Goal: Task Accomplishment & Management: Complete application form

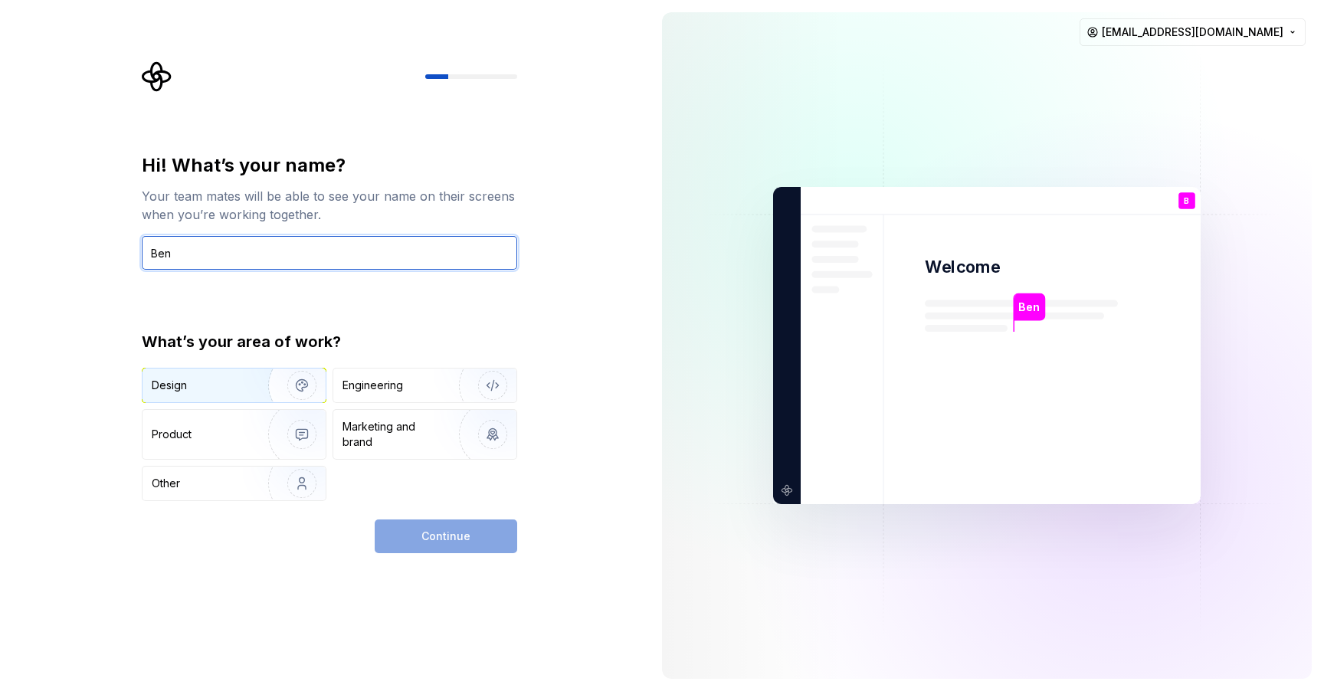
type input "Ben"
click at [270, 378] on img "button" at bounding box center [292, 385] width 98 height 103
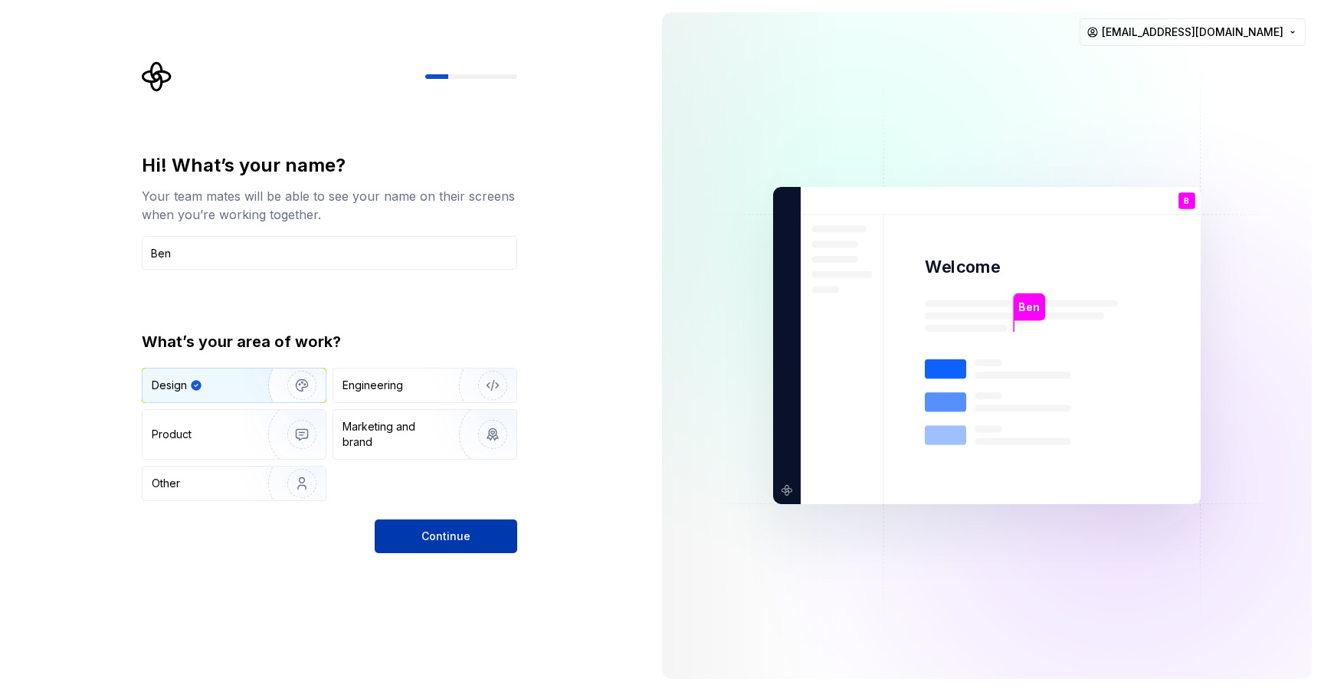
click at [474, 535] on button "Continue" at bounding box center [446, 536] width 142 height 34
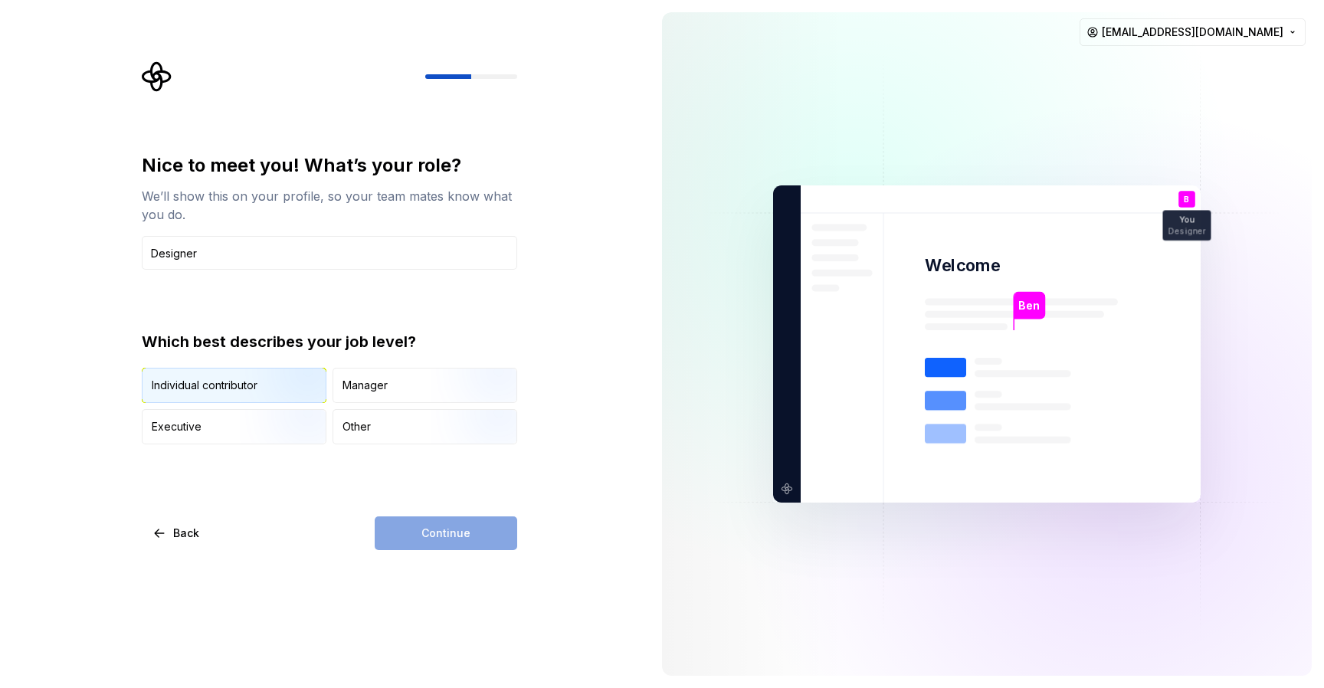
type input "Designer"
click at [291, 380] on img "button" at bounding box center [289, 404] width 98 height 103
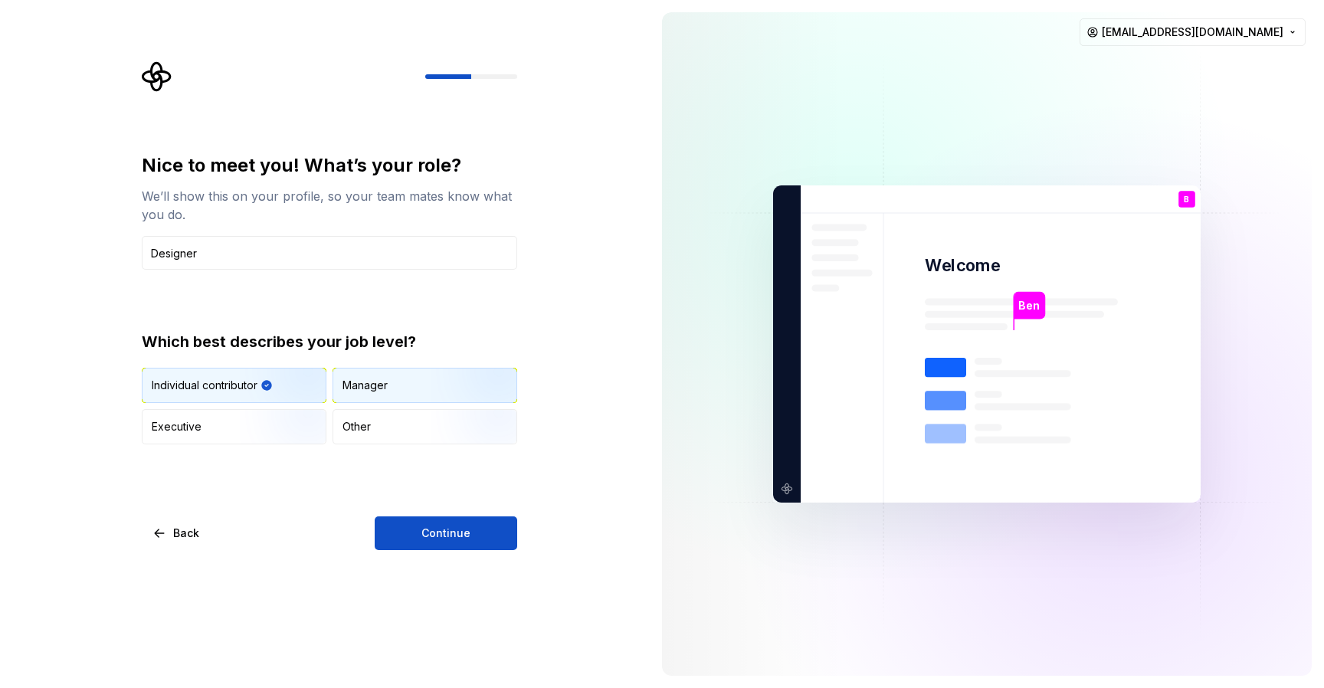
click at [393, 390] on div "Manager" at bounding box center [424, 385] width 183 height 34
click at [440, 531] on span "Continue" at bounding box center [445, 532] width 49 height 15
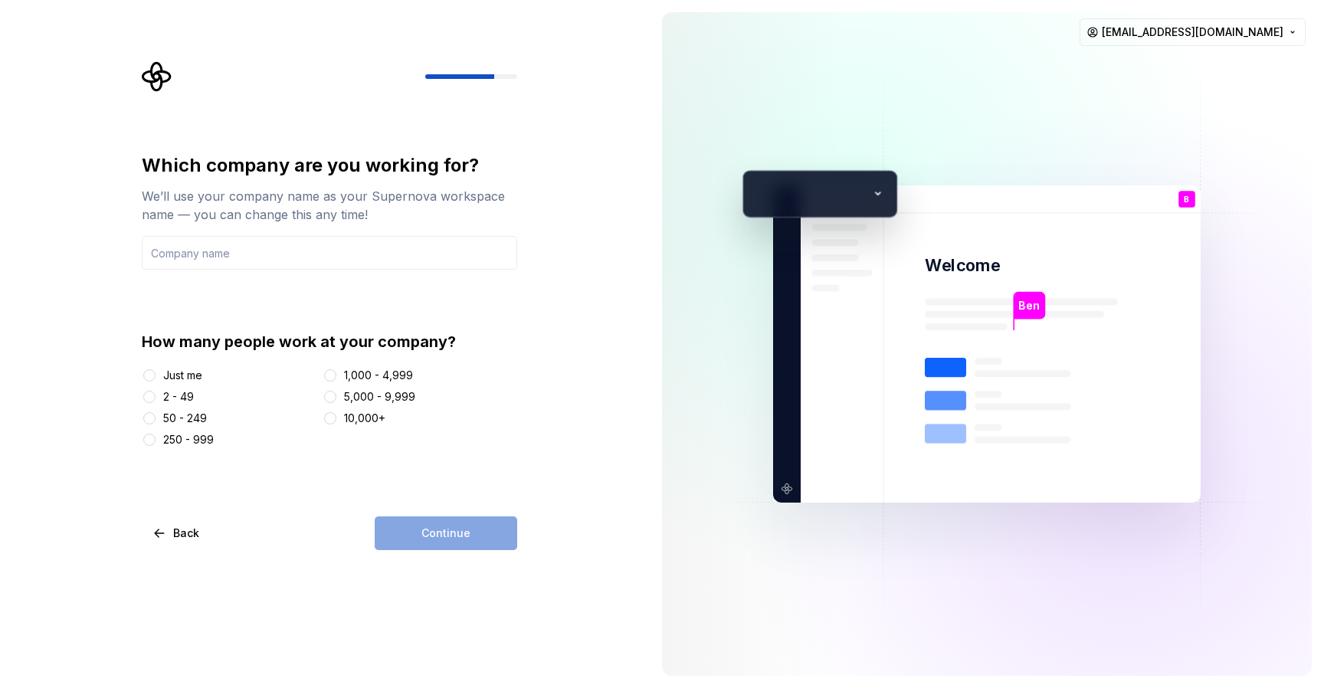
click at [196, 381] on div "Just me" at bounding box center [182, 375] width 39 height 15
click at [155, 381] on button "Just me" at bounding box center [149, 375] width 12 height 12
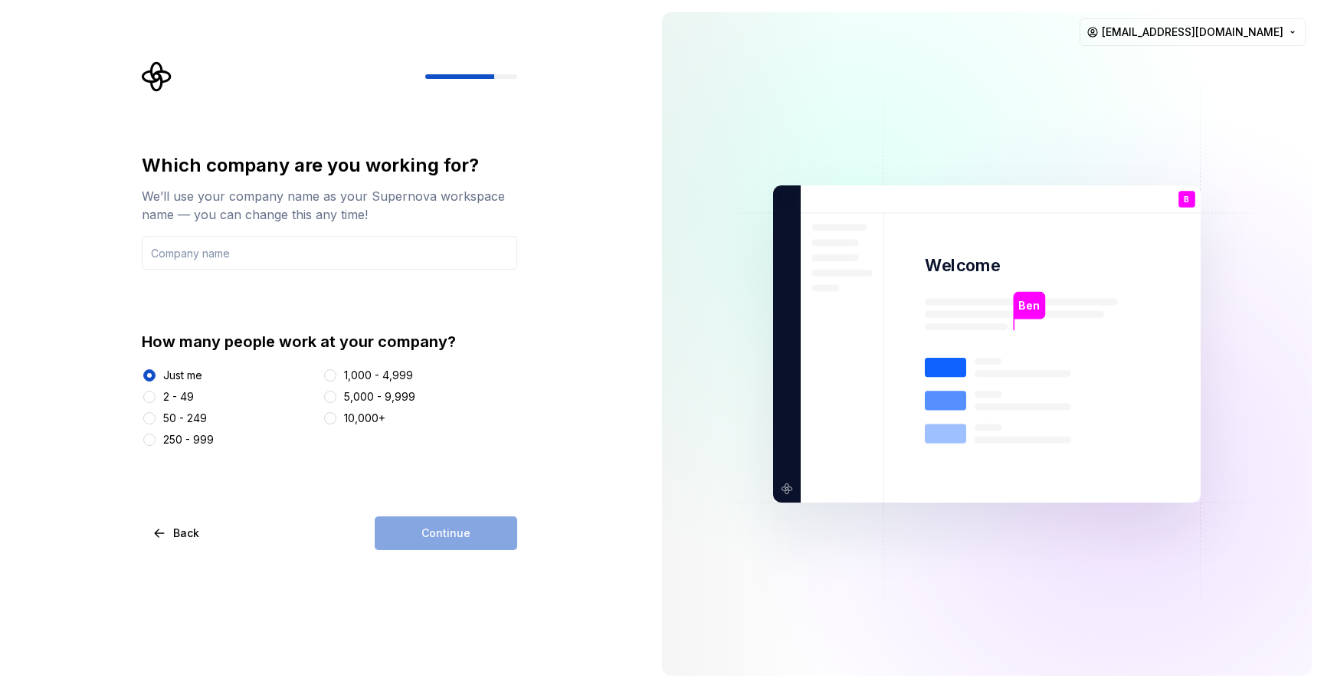
click at [423, 539] on div "Continue" at bounding box center [446, 533] width 142 height 34
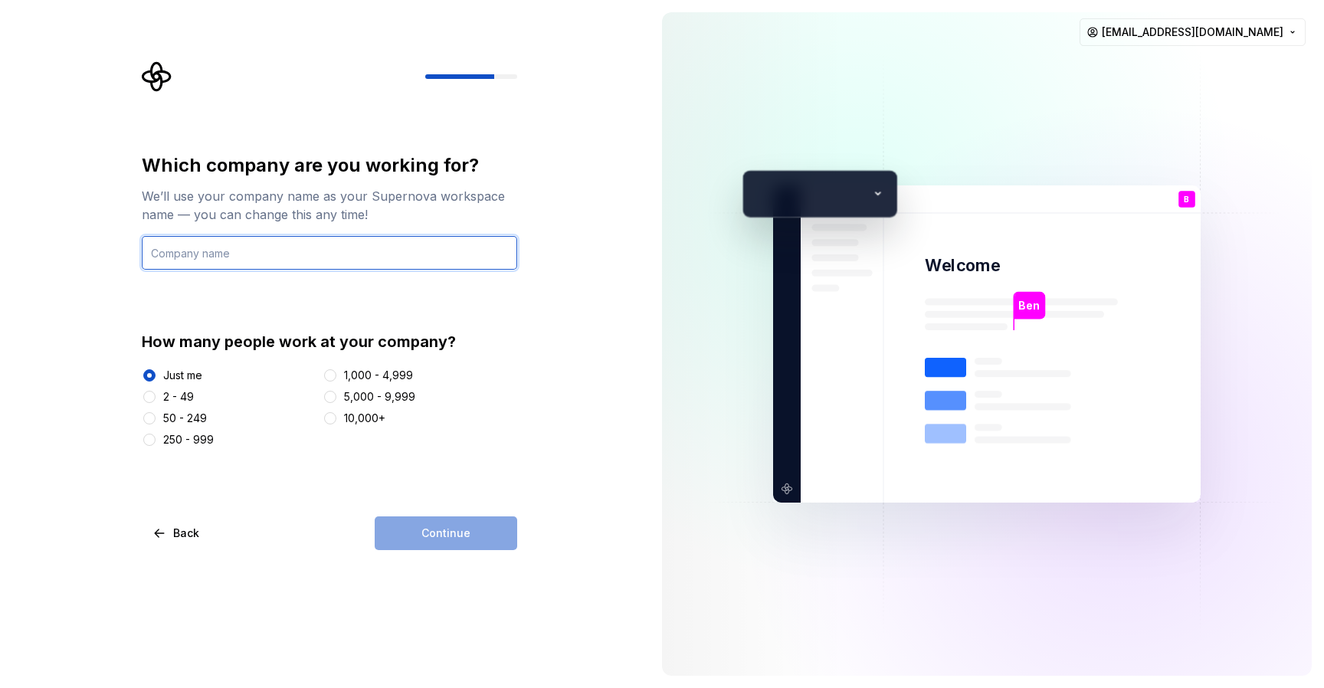
click at [324, 265] on input "text" at bounding box center [329, 253] width 375 height 34
type input "Code"
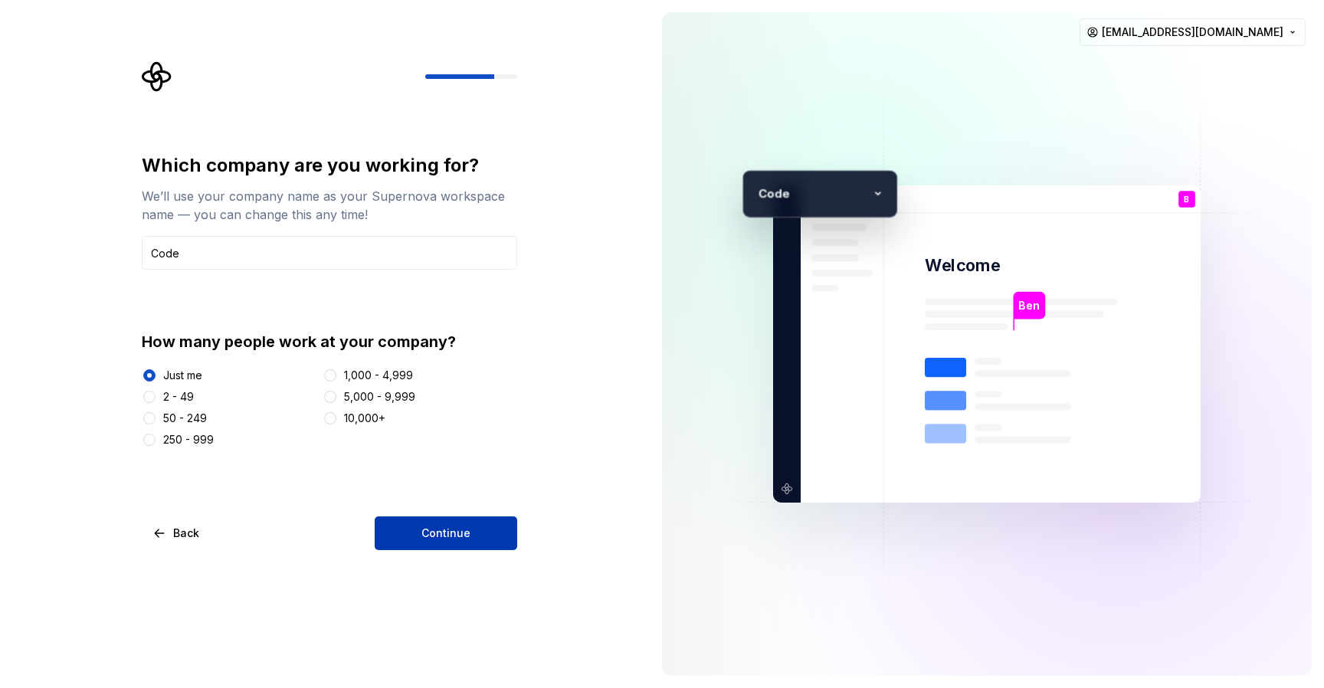
click at [453, 525] on button "Continue" at bounding box center [446, 533] width 142 height 34
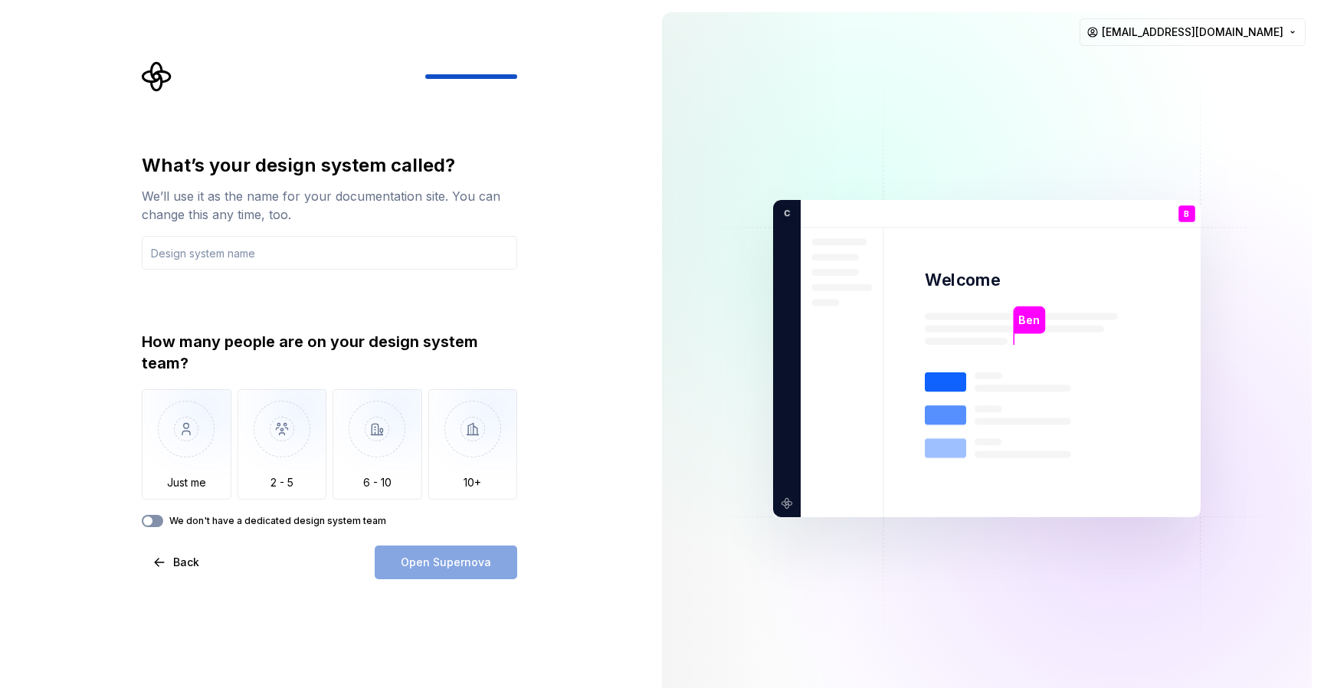
click at [154, 520] on button "We don't have a dedicated design system team" at bounding box center [152, 521] width 21 height 12
click at [270, 260] on input "text" at bounding box center [329, 253] width 375 height 34
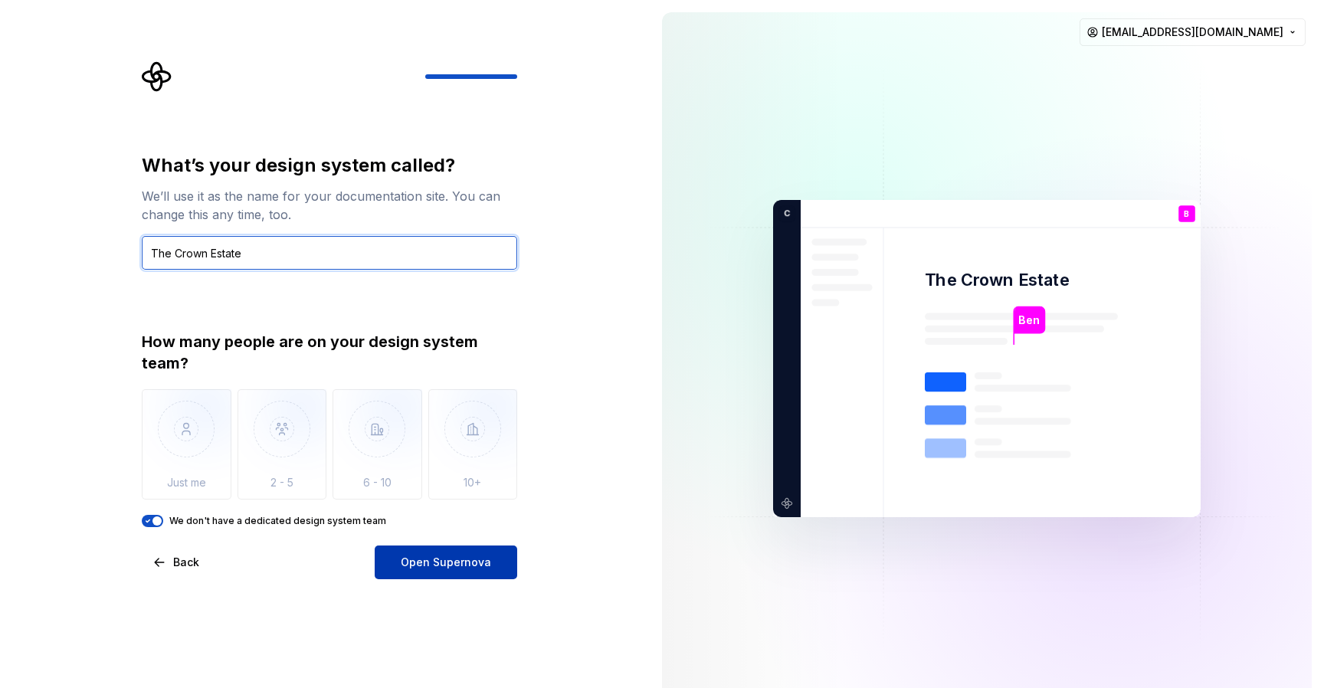
type input "The Crown Estate"
click at [428, 555] on span "Open Supernova" at bounding box center [446, 562] width 90 height 15
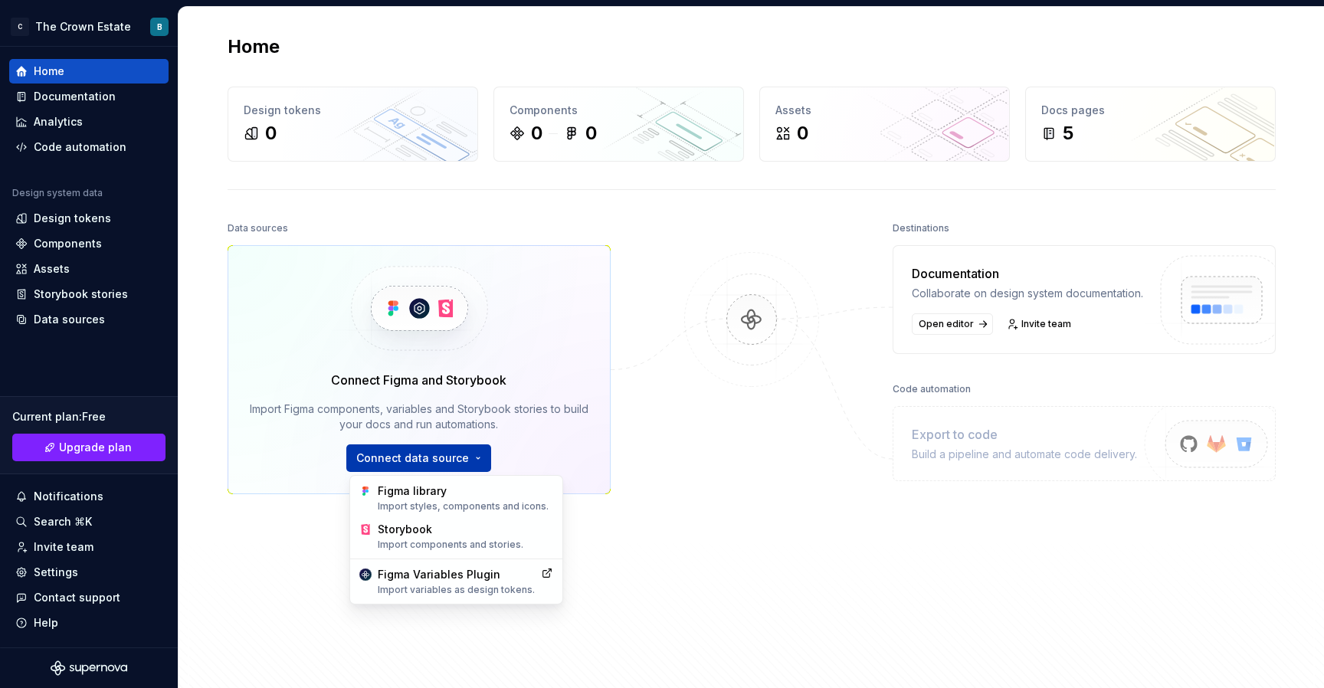
click at [432, 455] on html "C The Crown Estate B Home Documentation Analytics Code automation Design system…" at bounding box center [662, 344] width 1324 height 688
click at [449, 497] on div "Figma library Import styles, components and icons." at bounding box center [465, 497] width 175 height 29
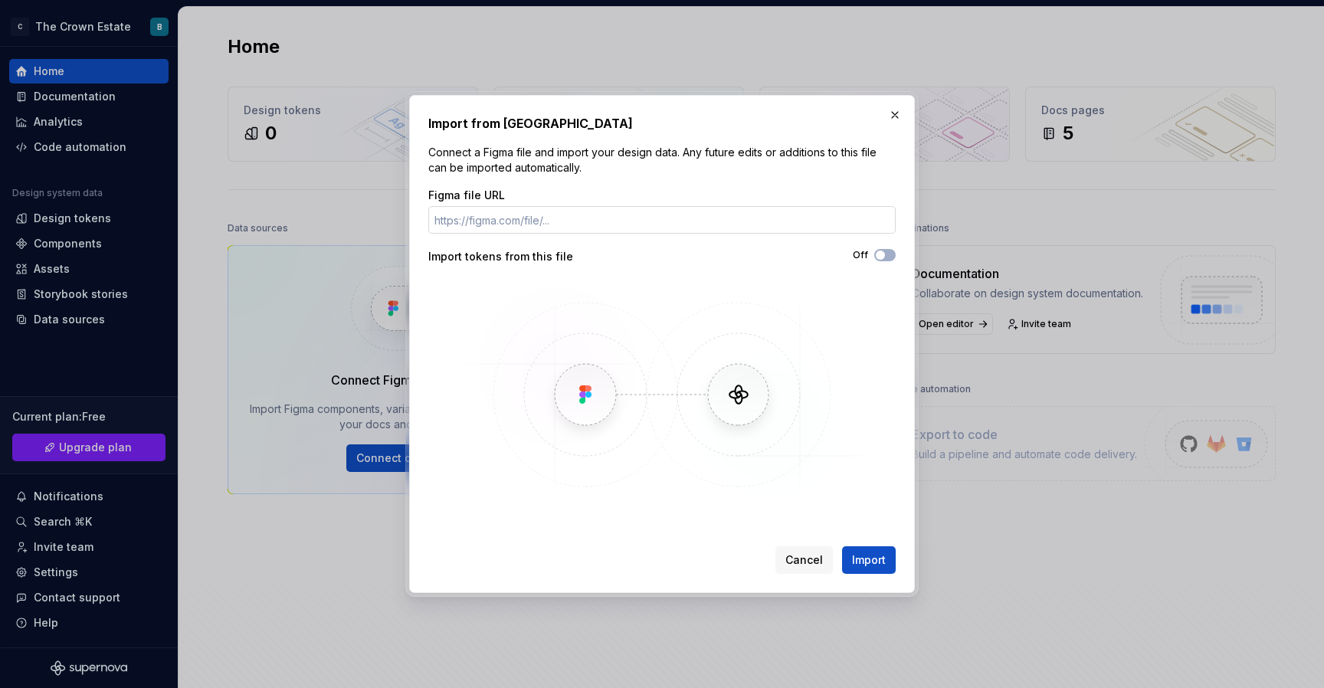
click at [573, 215] on input "Figma file URL" at bounding box center [661, 220] width 467 height 28
paste input "[URL][DOMAIN_NAME]"
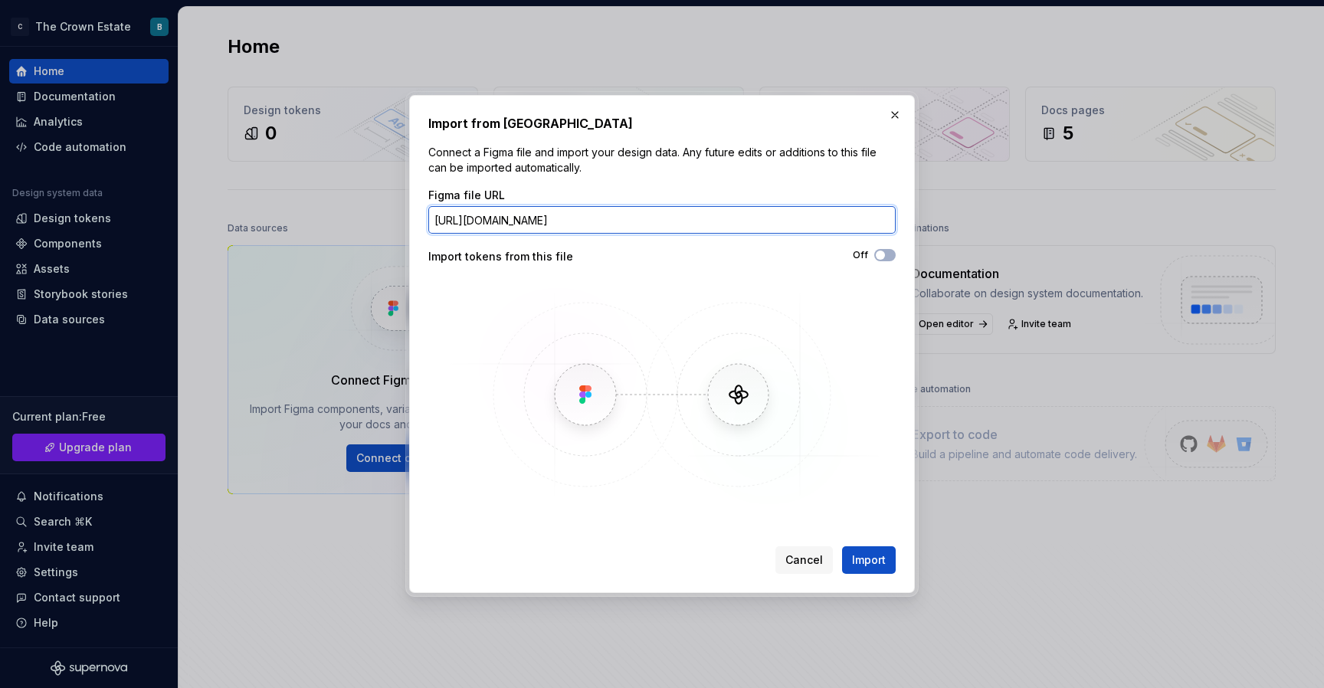
scroll to position [0, 111]
type input "[URL][DOMAIN_NAME]"
click at [884, 260] on button "Off" at bounding box center [884, 255] width 21 height 12
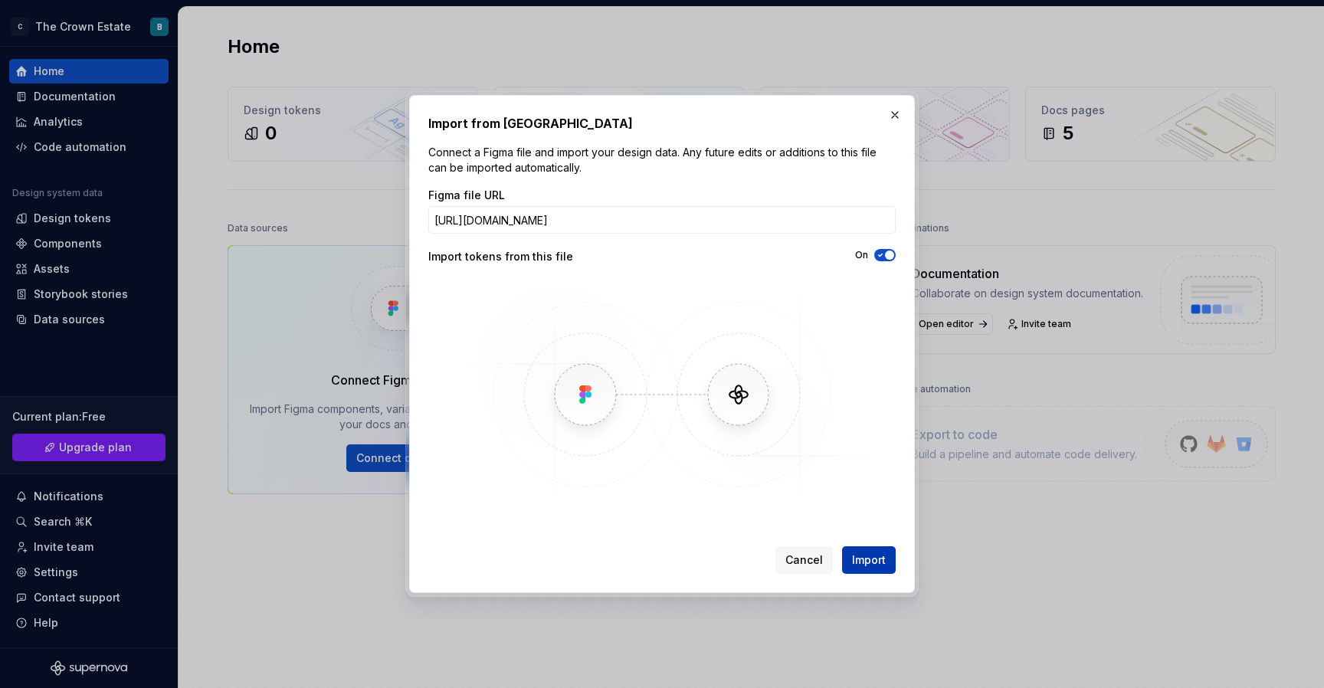
click at [859, 558] on span "Import" at bounding box center [869, 559] width 34 height 15
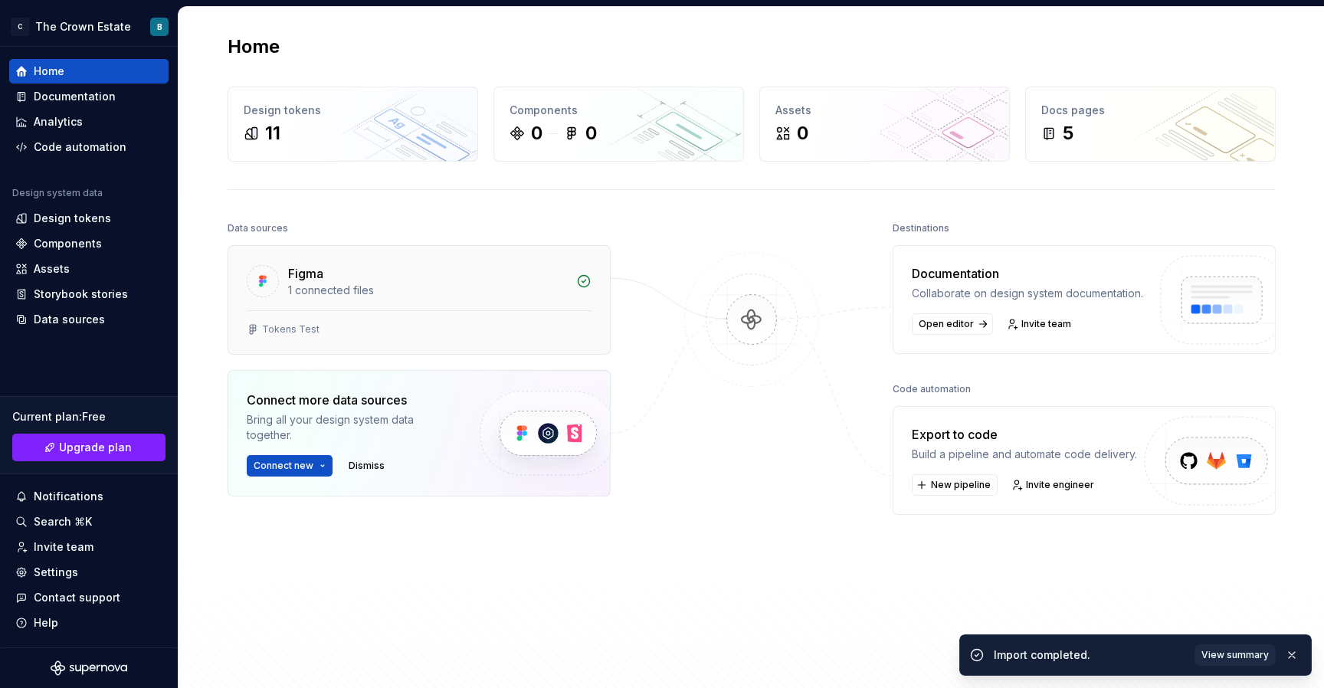
click at [362, 320] on div "Tokens Test" at bounding box center [418, 332] width 381 height 44
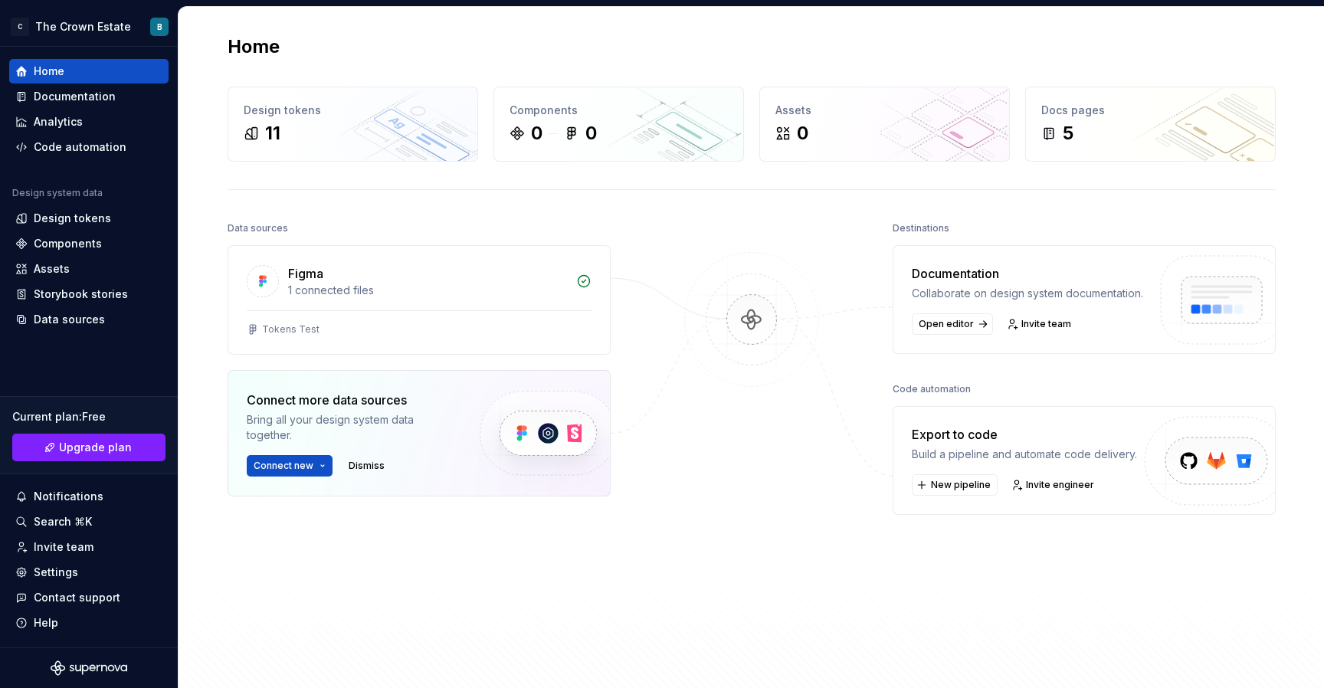
click at [758, 314] on img at bounding box center [751, 335] width 149 height 166
click at [947, 330] on span "Open editor" at bounding box center [945, 324] width 55 height 12
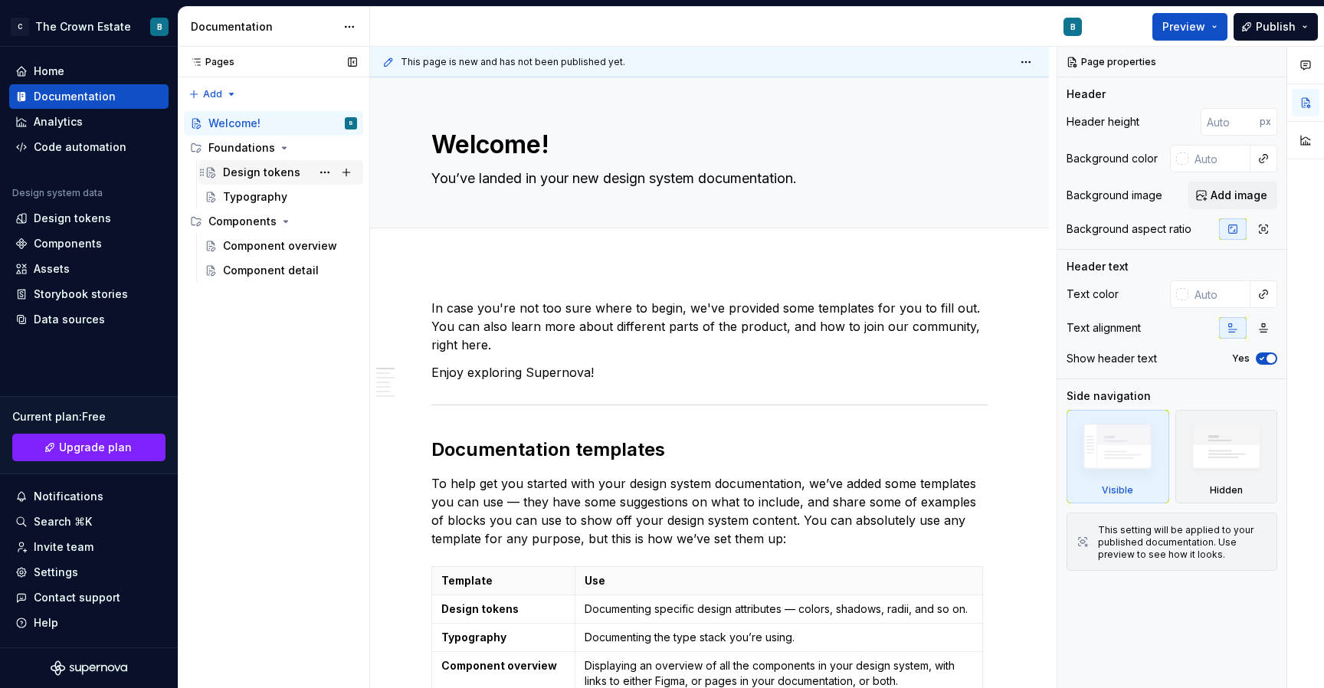
click at [295, 170] on div "Design tokens" at bounding box center [261, 172] width 77 height 15
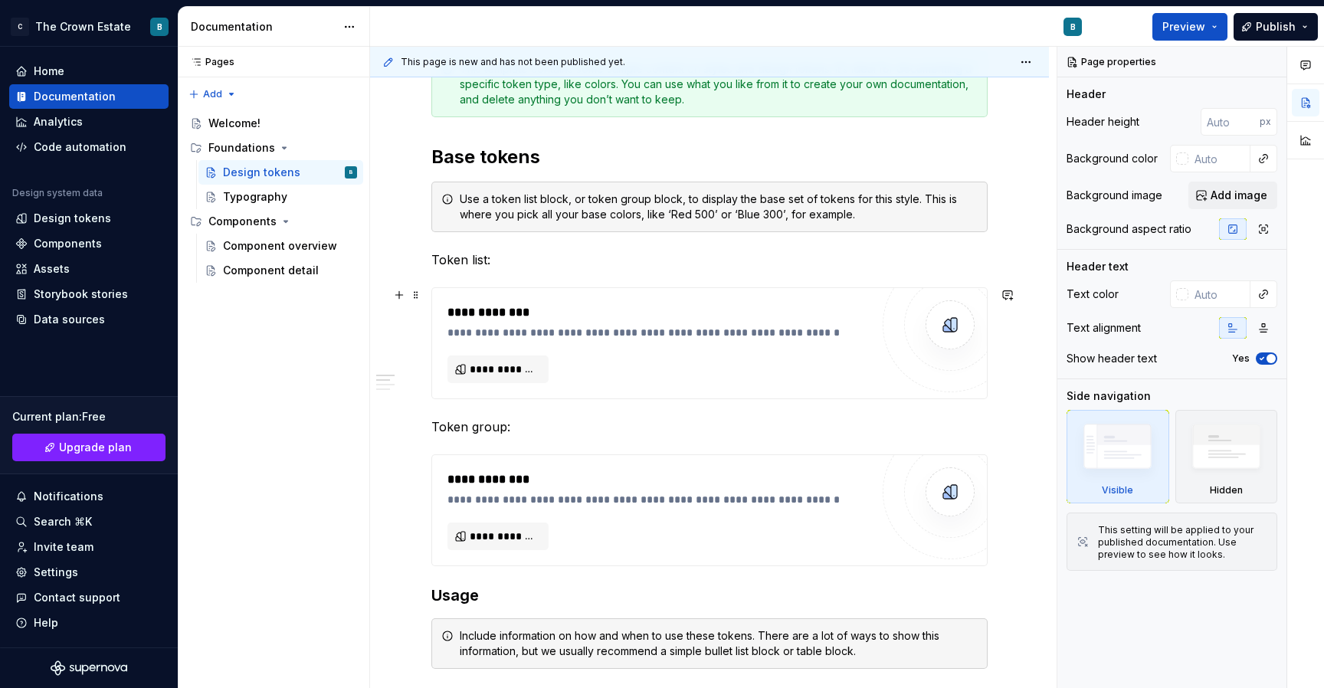
scroll to position [247, 0]
click at [519, 371] on span "**********" at bounding box center [504, 369] width 69 height 15
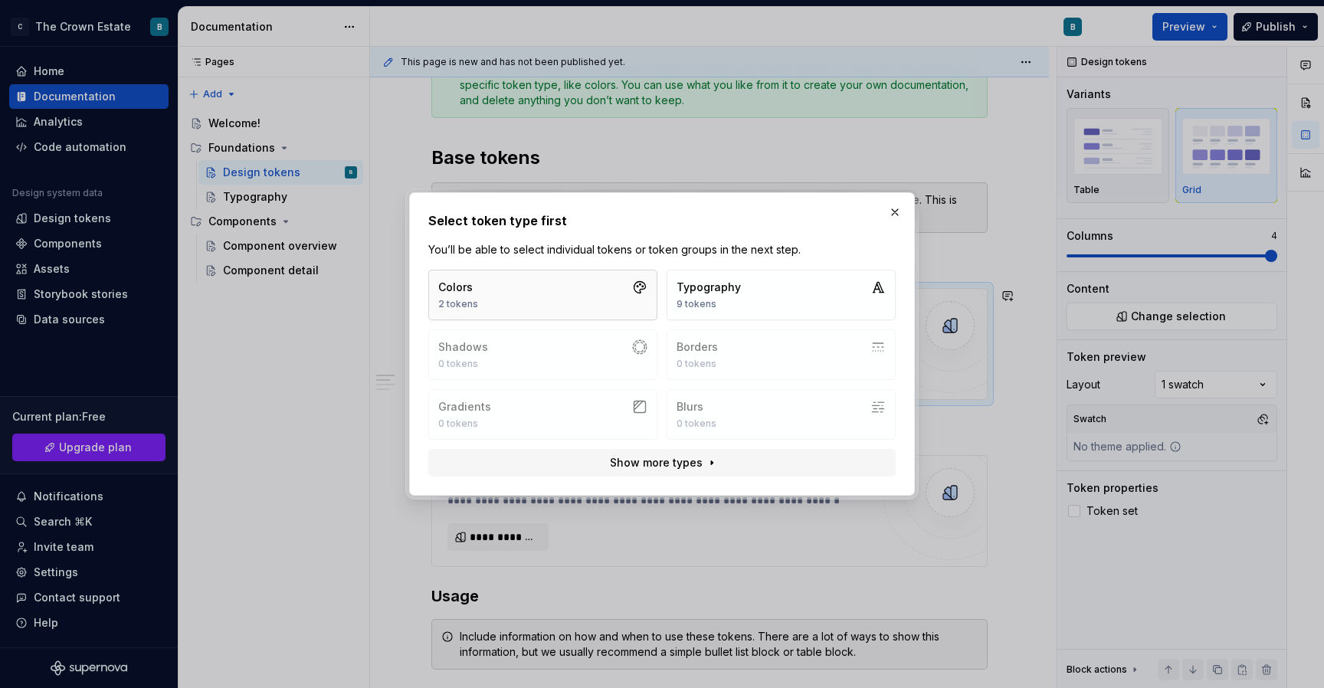
click at [542, 293] on button "Colors 2 tokens" at bounding box center [542, 295] width 229 height 51
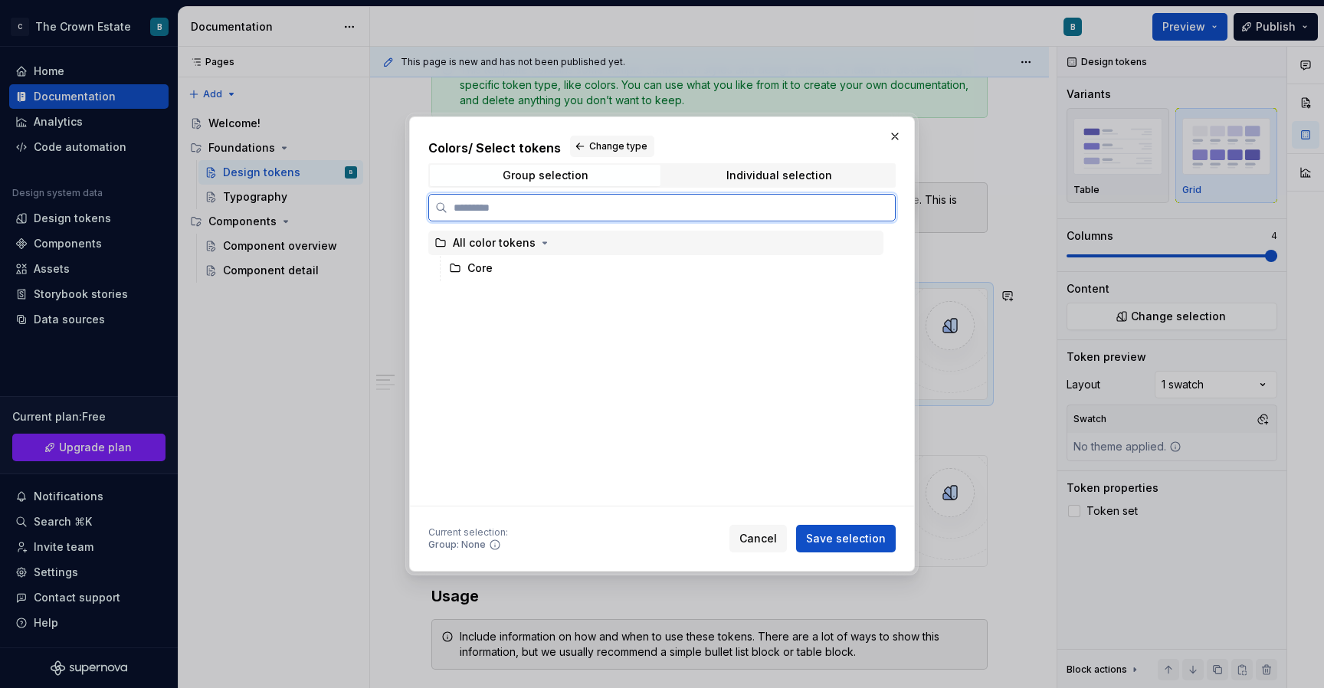
click at [485, 241] on div "All color tokens" at bounding box center [494, 242] width 83 height 15
click at [485, 266] on div "Core" at bounding box center [479, 267] width 25 height 15
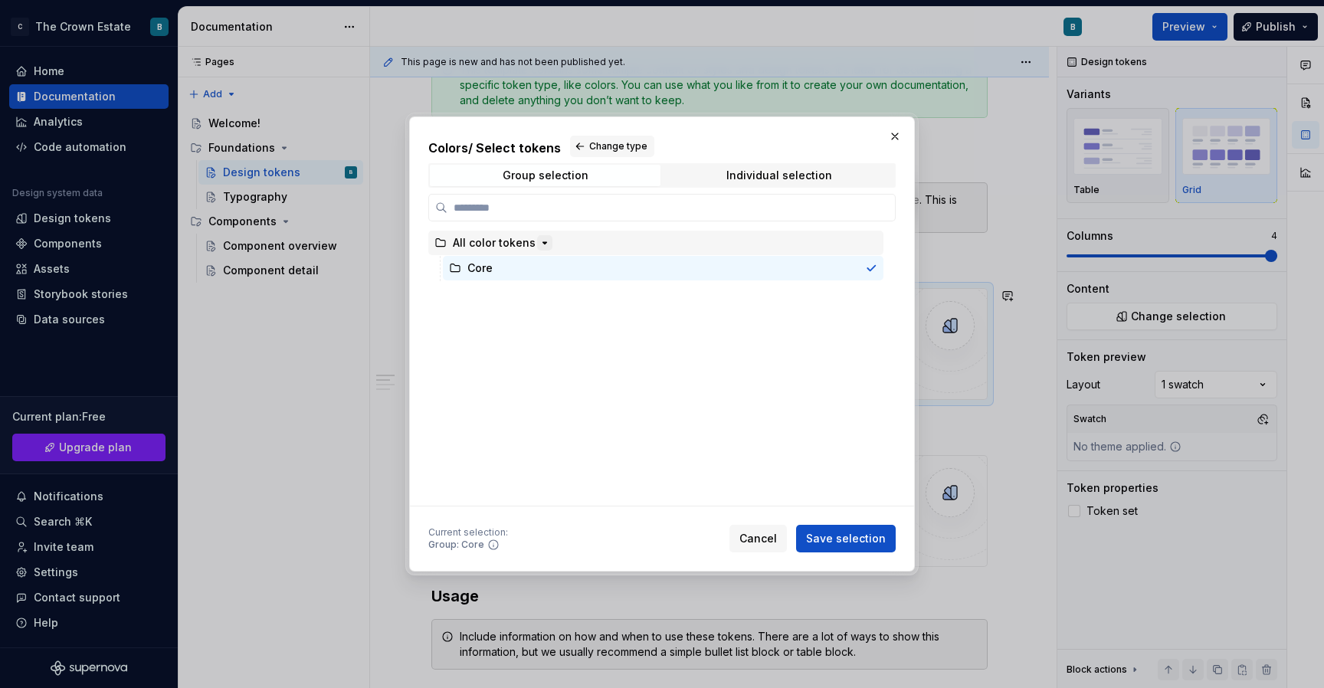
click at [538, 239] on icon "button" at bounding box center [544, 243] width 12 height 12
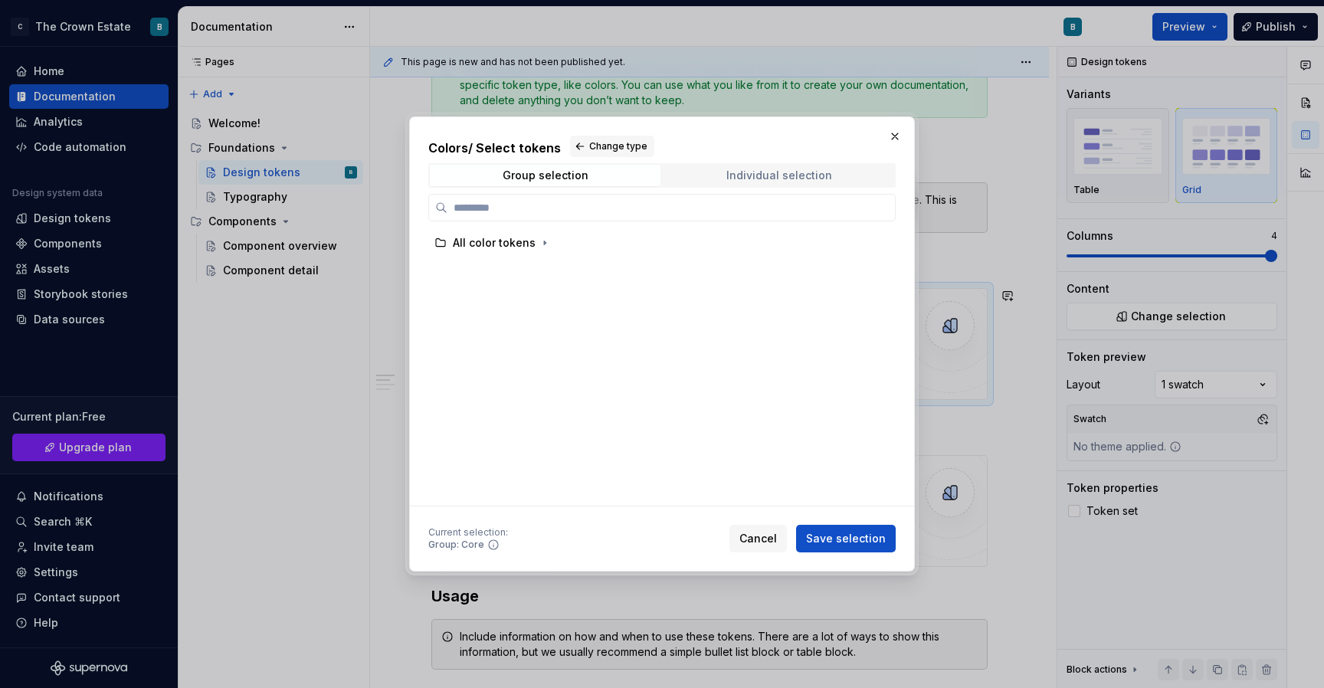
click at [734, 185] on span "Individual selection" at bounding box center [778, 175] width 231 height 21
click at [551, 185] on span "Group selection" at bounding box center [545, 175] width 231 height 21
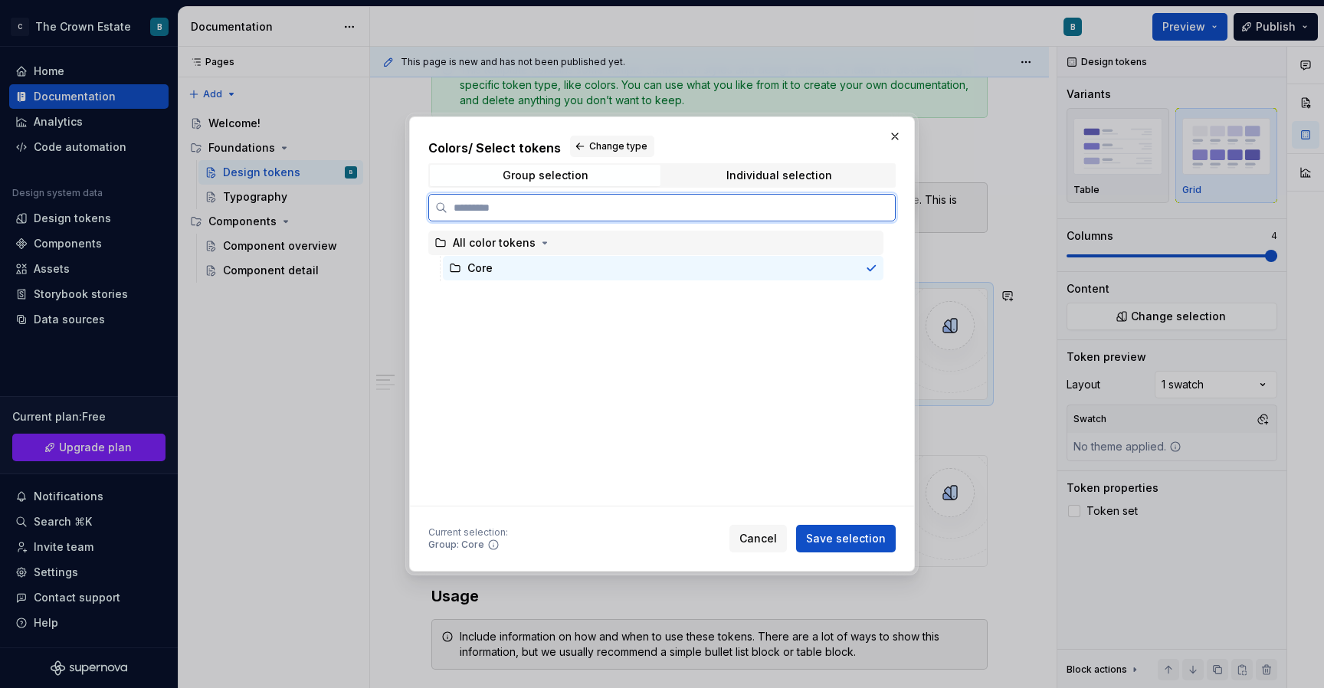
click at [513, 237] on div "All color tokens" at bounding box center [494, 242] width 83 height 15
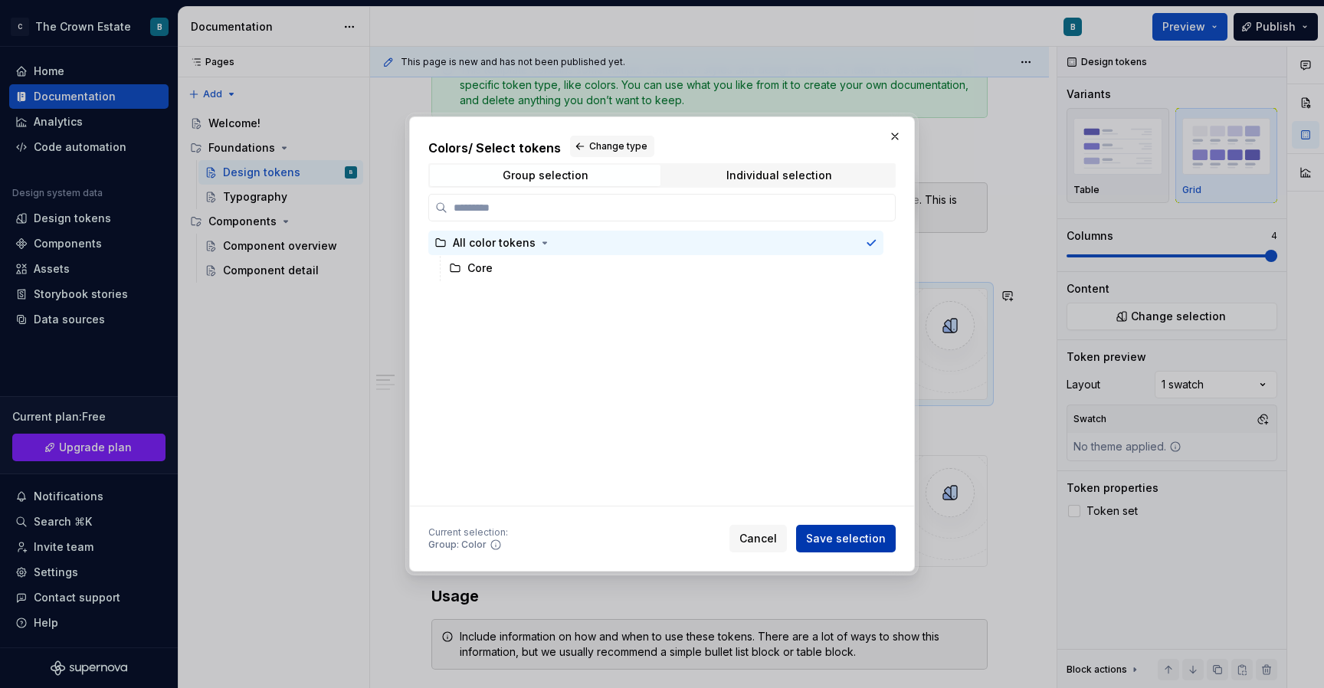
click at [831, 530] on button "Save selection" at bounding box center [846, 539] width 100 height 28
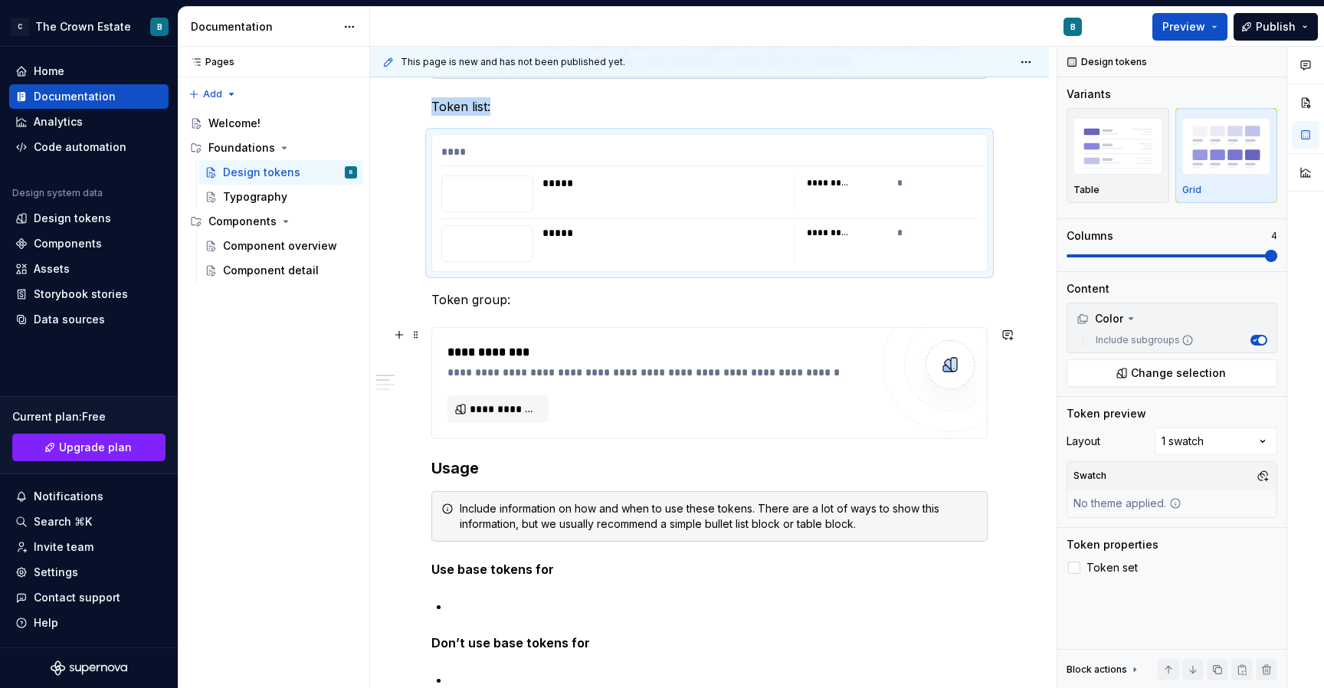
scroll to position [471, 0]
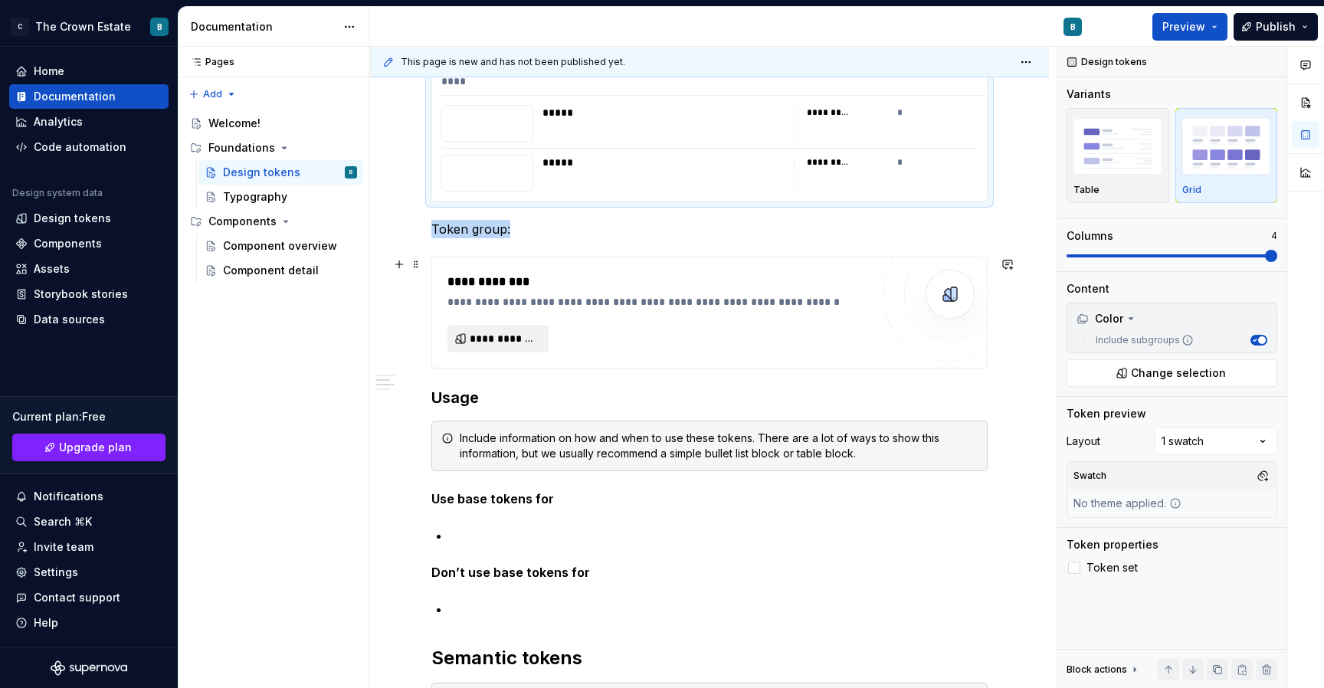
click at [523, 339] on span "**********" at bounding box center [504, 338] width 69 height 15
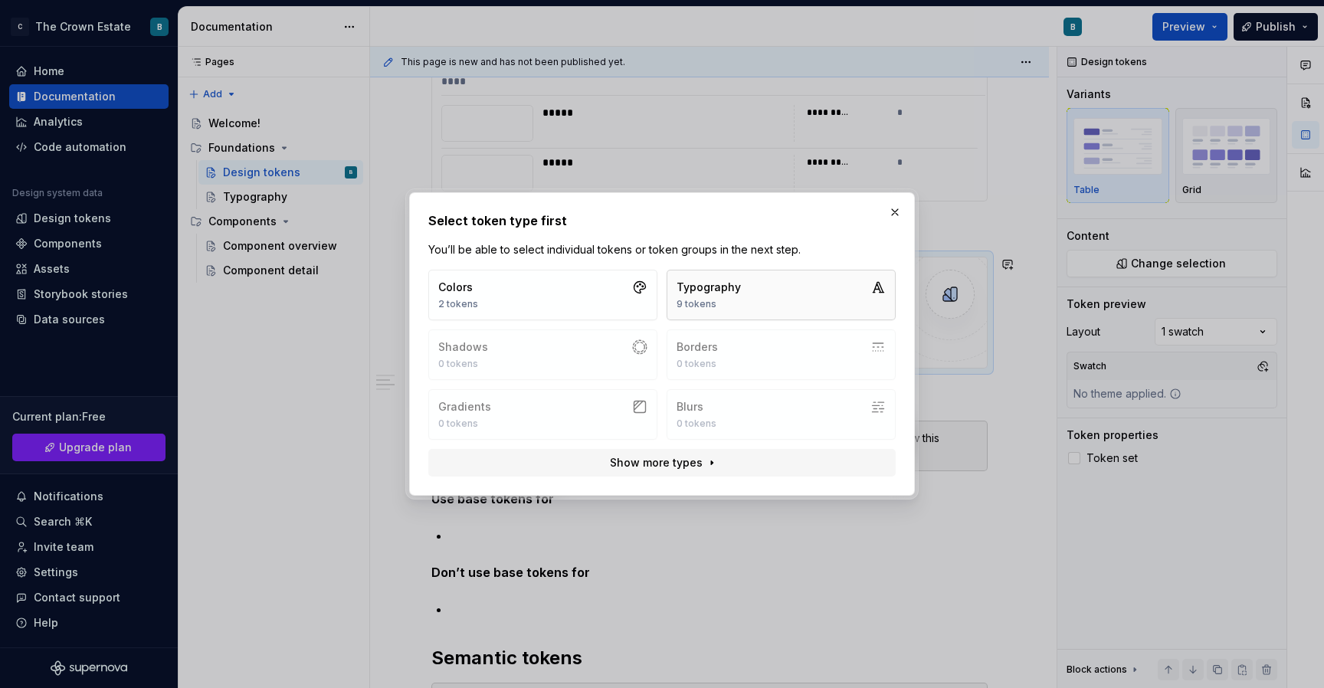
click at [744, 290] on button "Typography 9 tokens" at bounding box center [780, 295] width 229 height 51
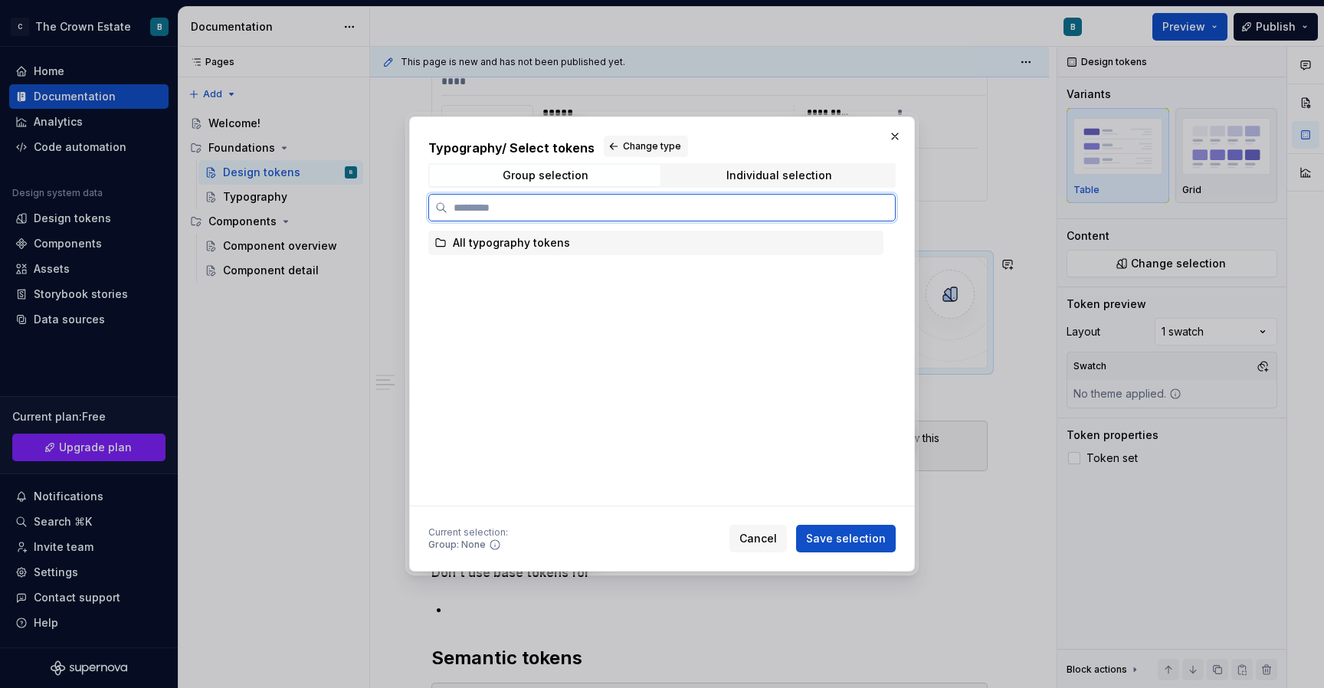
click at [536, 244] on div "All typography tokens" at bounding box center [511, 242] width 117 height 15
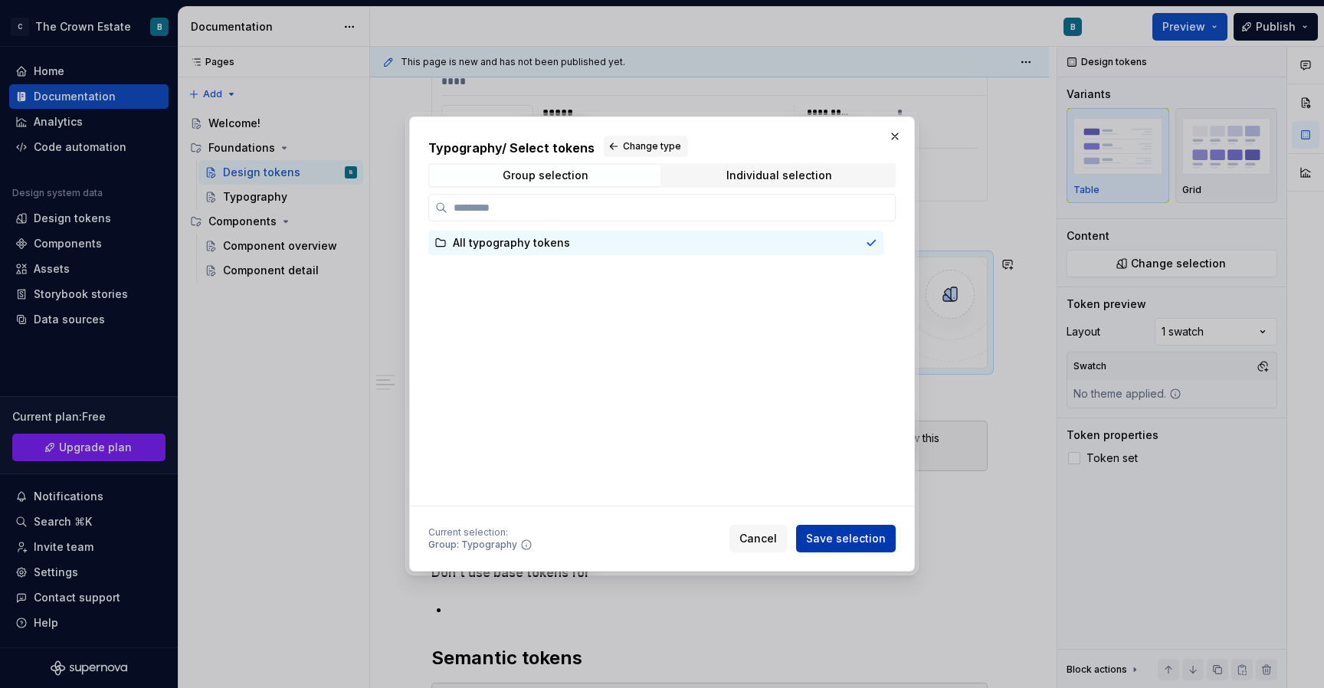
type textarea "*"
click at [835, 535] on span "Save selection" at bounding box center [846, 538] width 80 height 15
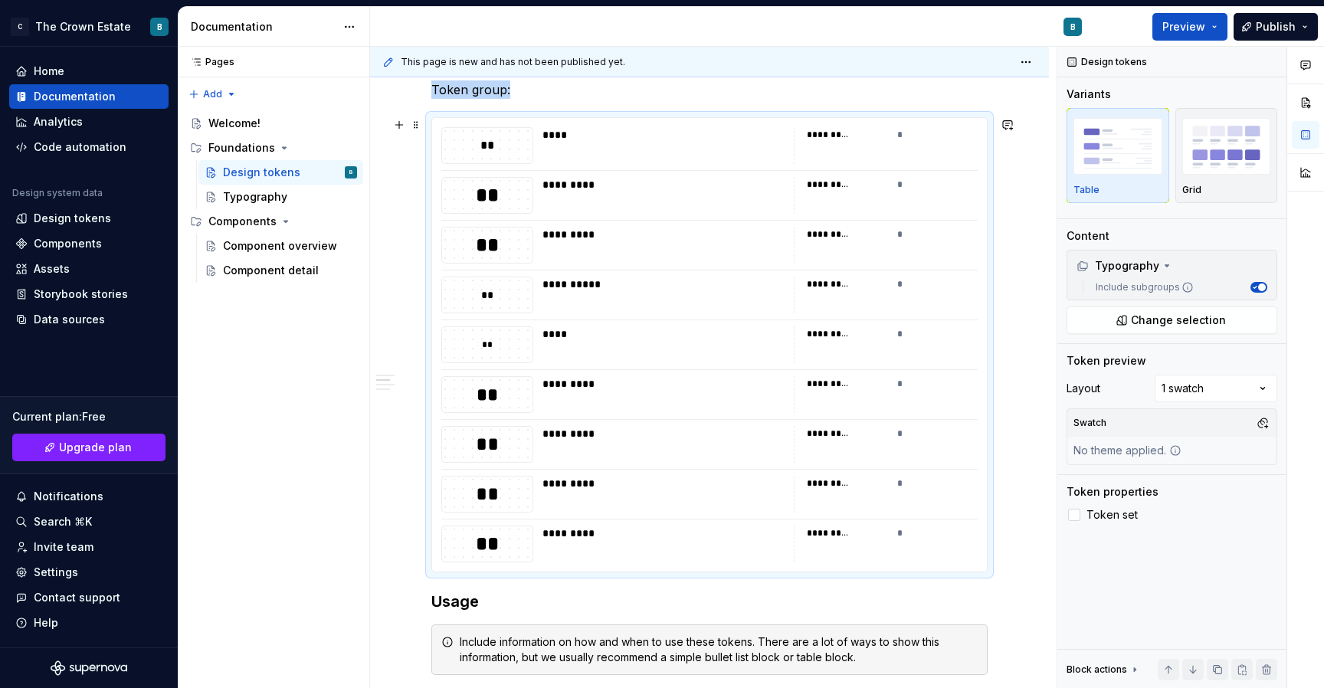
scroll to position [608, 0]
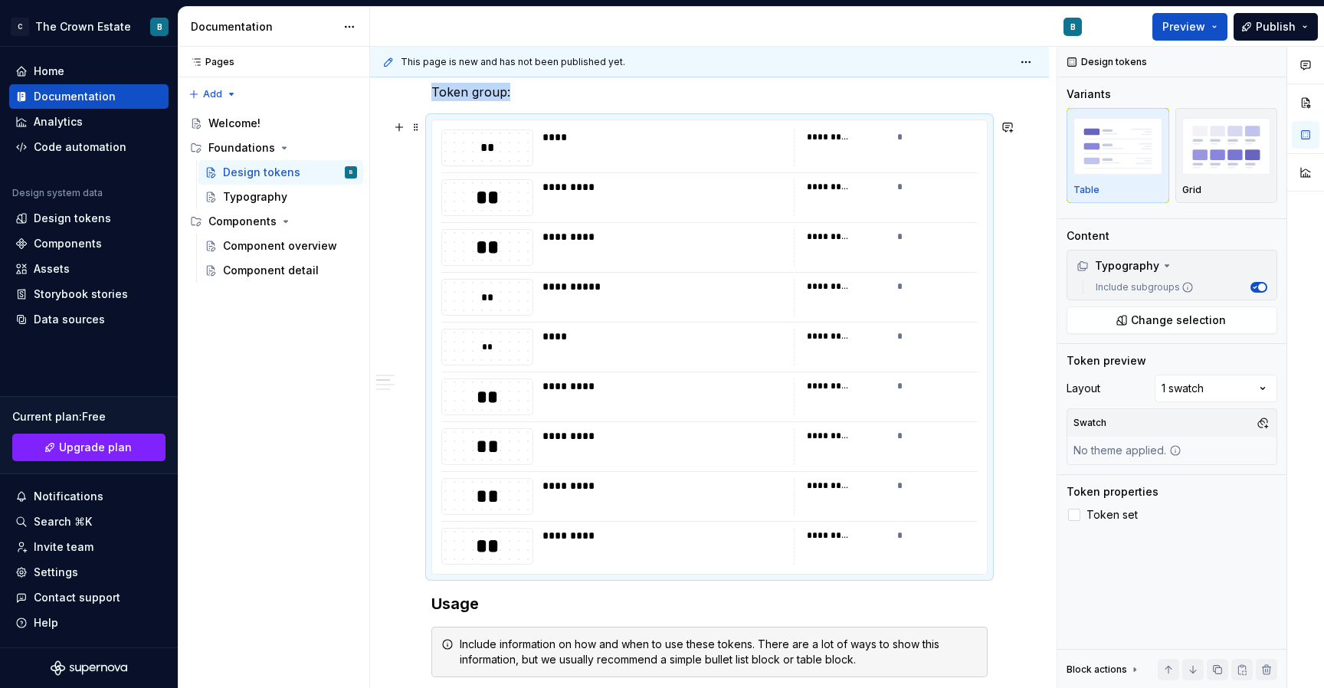
click at [849, 343] on div "*********" at bounding box center [847, 336] width 81 height 15
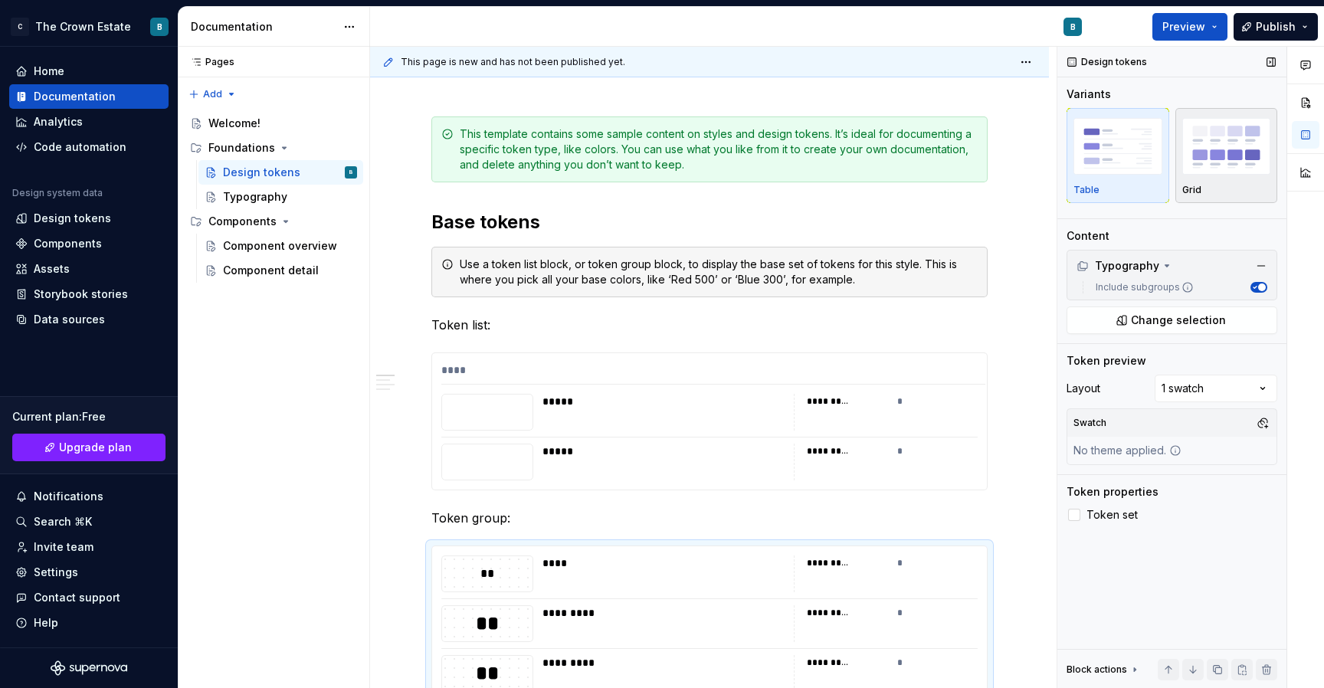
click at [1200, 152] on img "button" at bounding box center [1226, 146] width 89 height 56
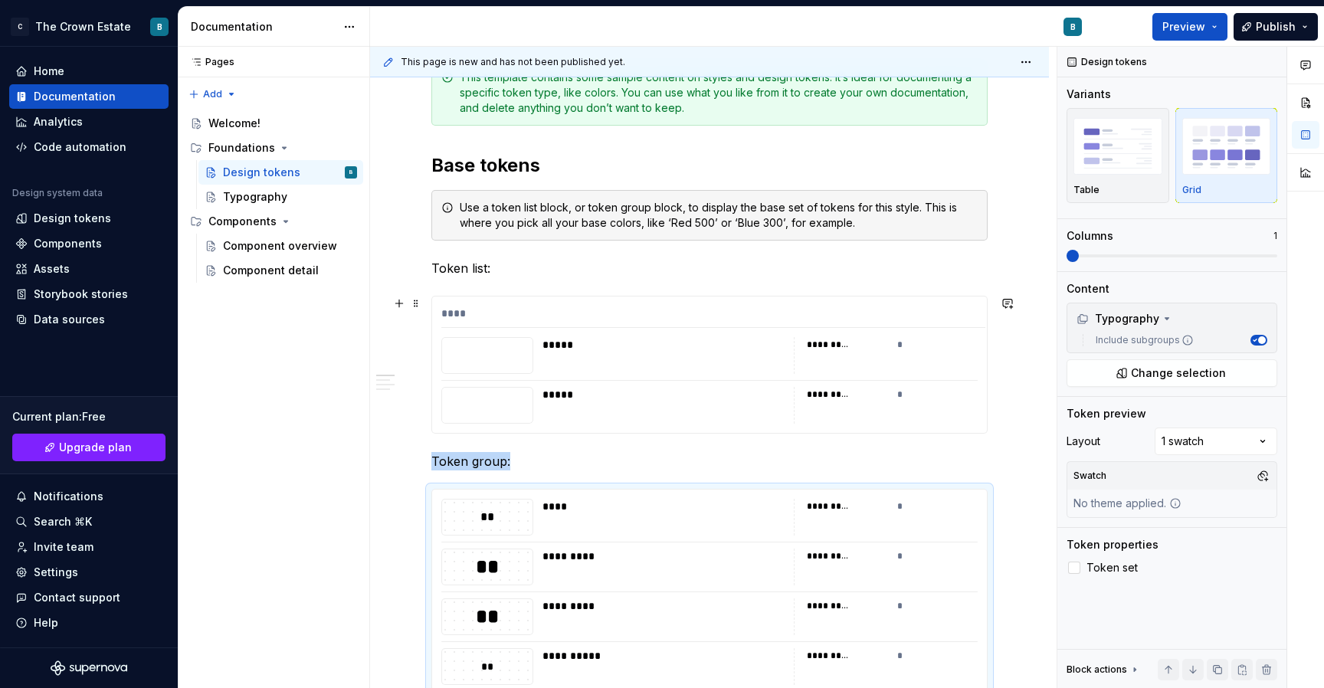
scroll to position [221, 0]
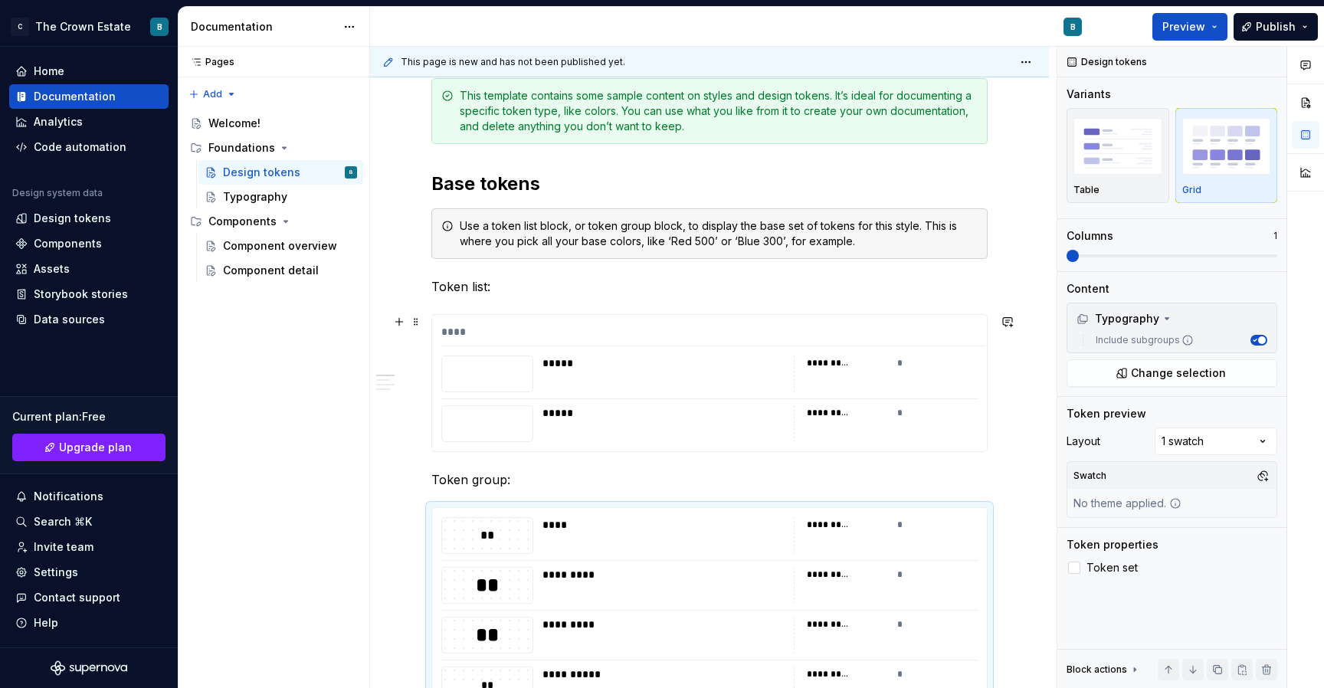
click at [694, 351] on div "**** ***** ********* * ***** ********* *" at bounding box center [709, 383] width 555 height 136
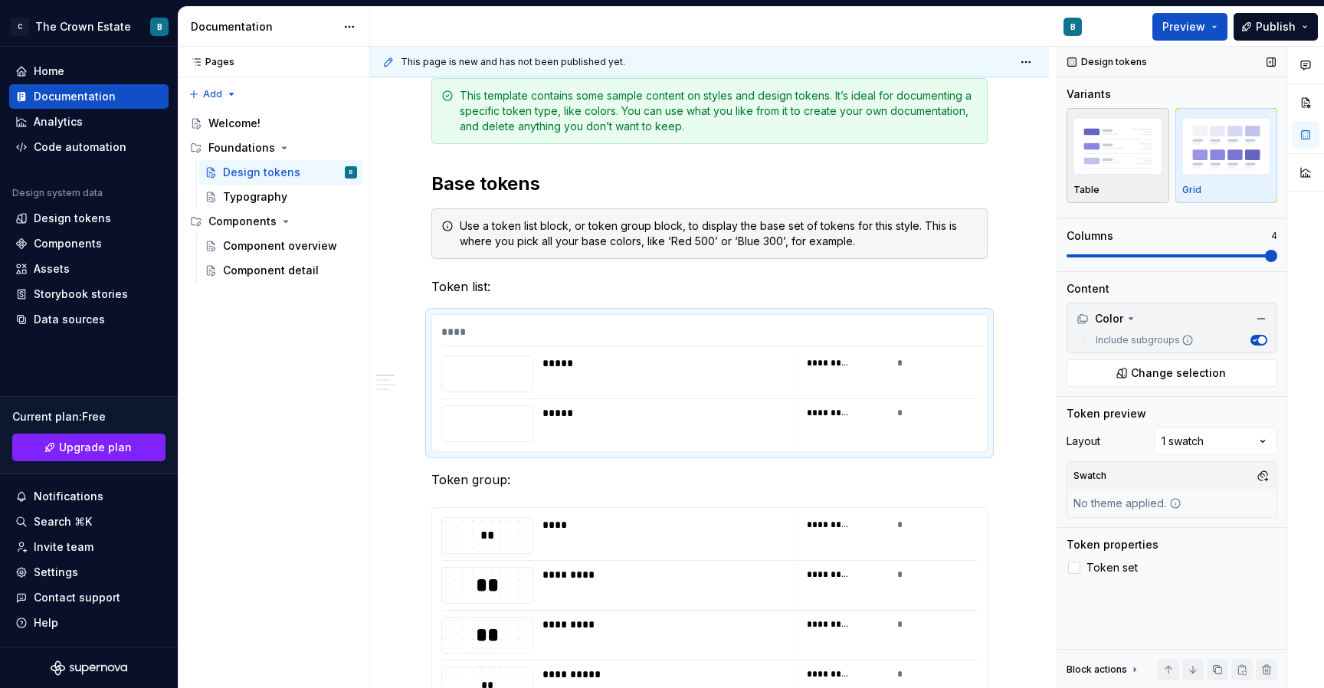
click at [1124, 156] on img "button" at bounding box center [1117, 146] width 89 height 56
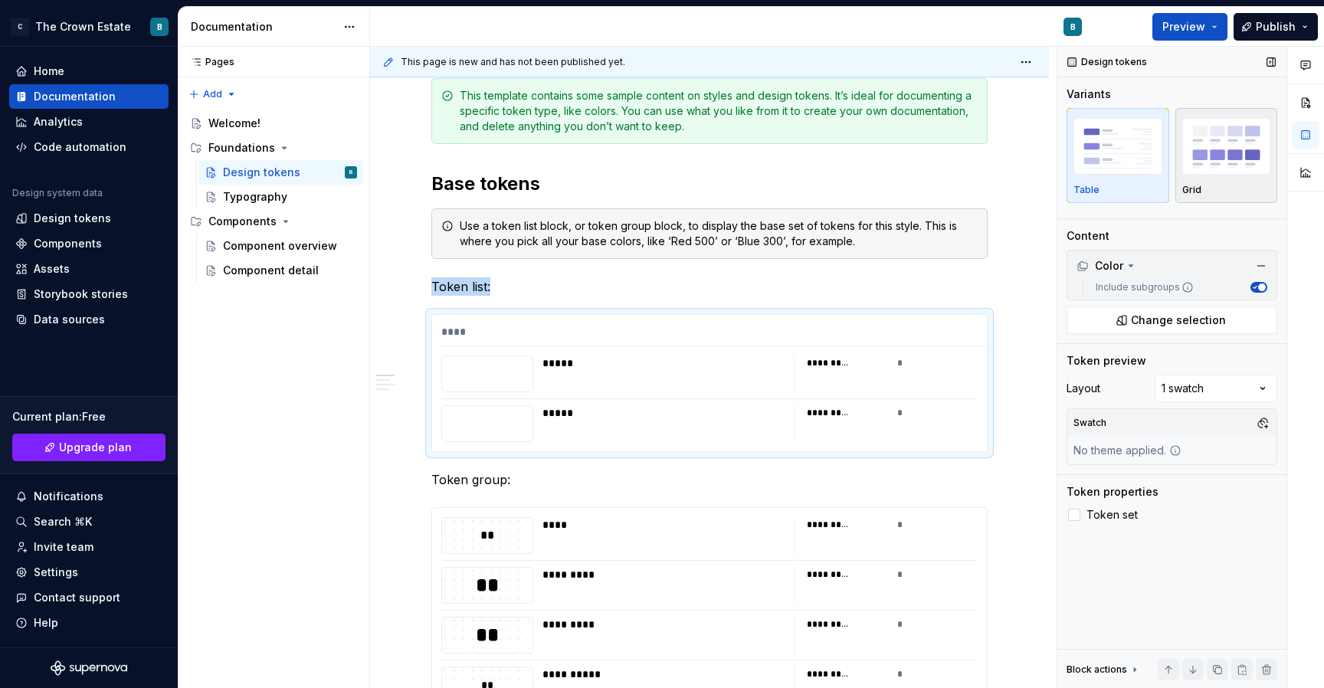
click at [1193, 162] on img "button" at bounding box center [1226, 146] width 89 height 56
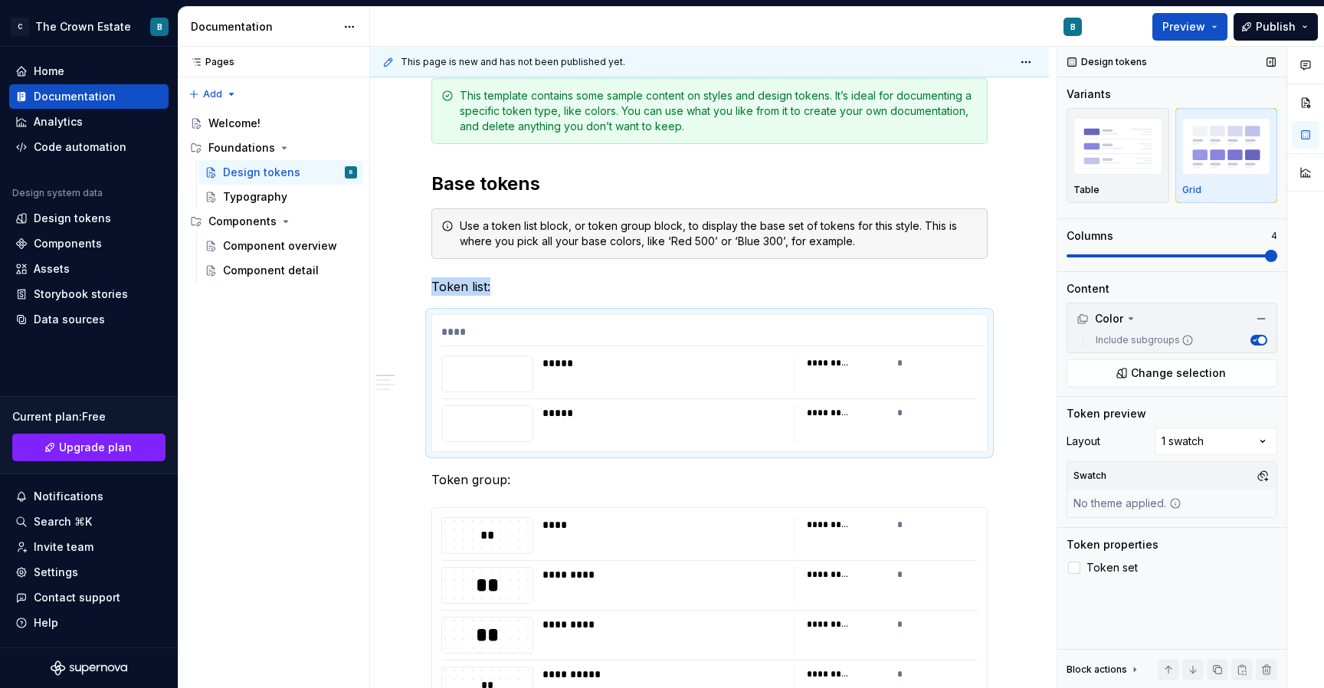
click at [1265, 255] on span at bounding box center [1271, 256] width 12 height 12
click at [1066, 262] on span at bounding box center [1072, 256] width 12 height 12
click at [1131, 375] on button "Change selection" at bounding box center [1171, 373] width 211 height 28
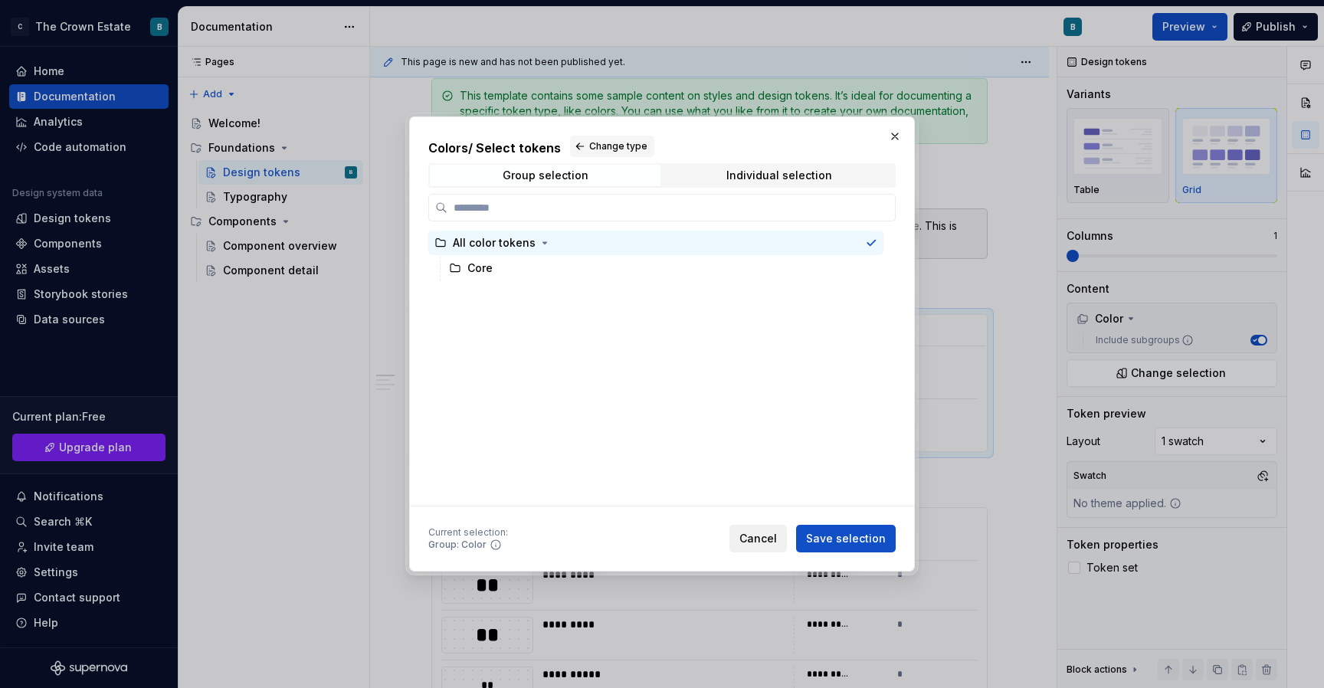
click at [769, 533] on span "Cancel" at bounding box center [758, 538] width 38 height 15
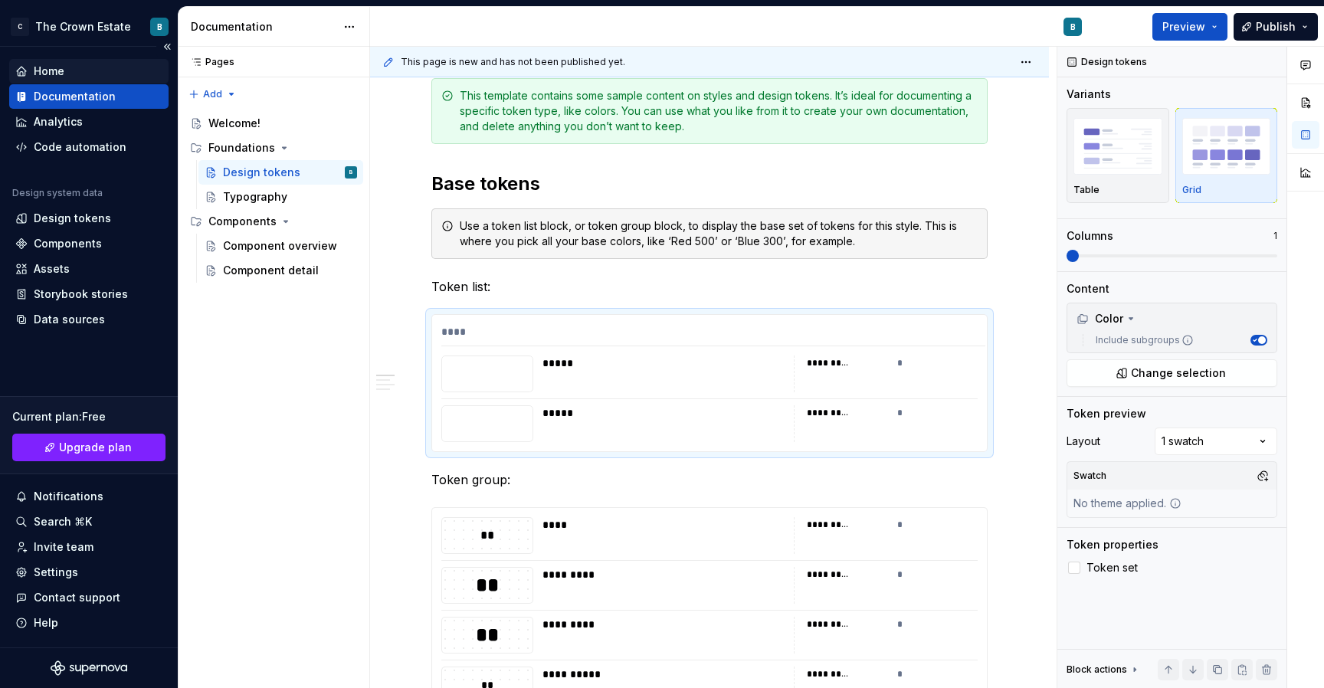
click at [63, 75] on div "Home" at bounding box center [49, 71] width 31 height 15
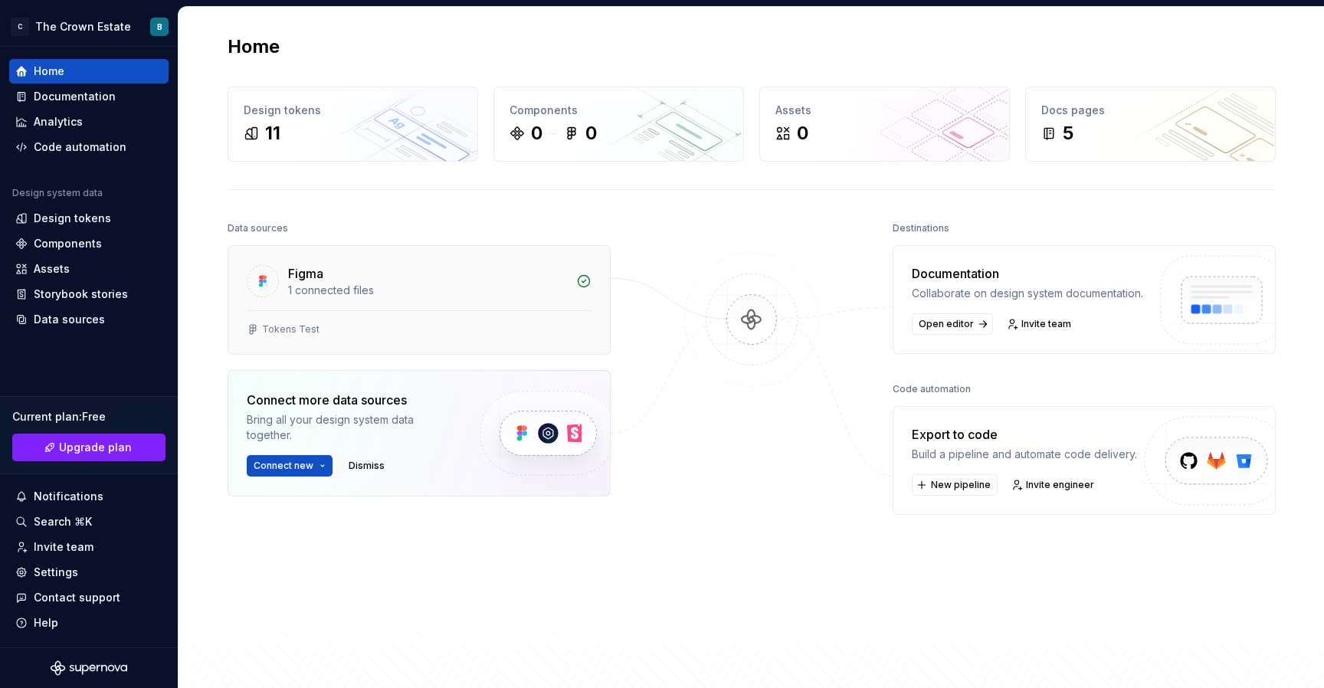
click at [356, 277] on div "Figma" at bounding box center [427, 273] width 279 height 18
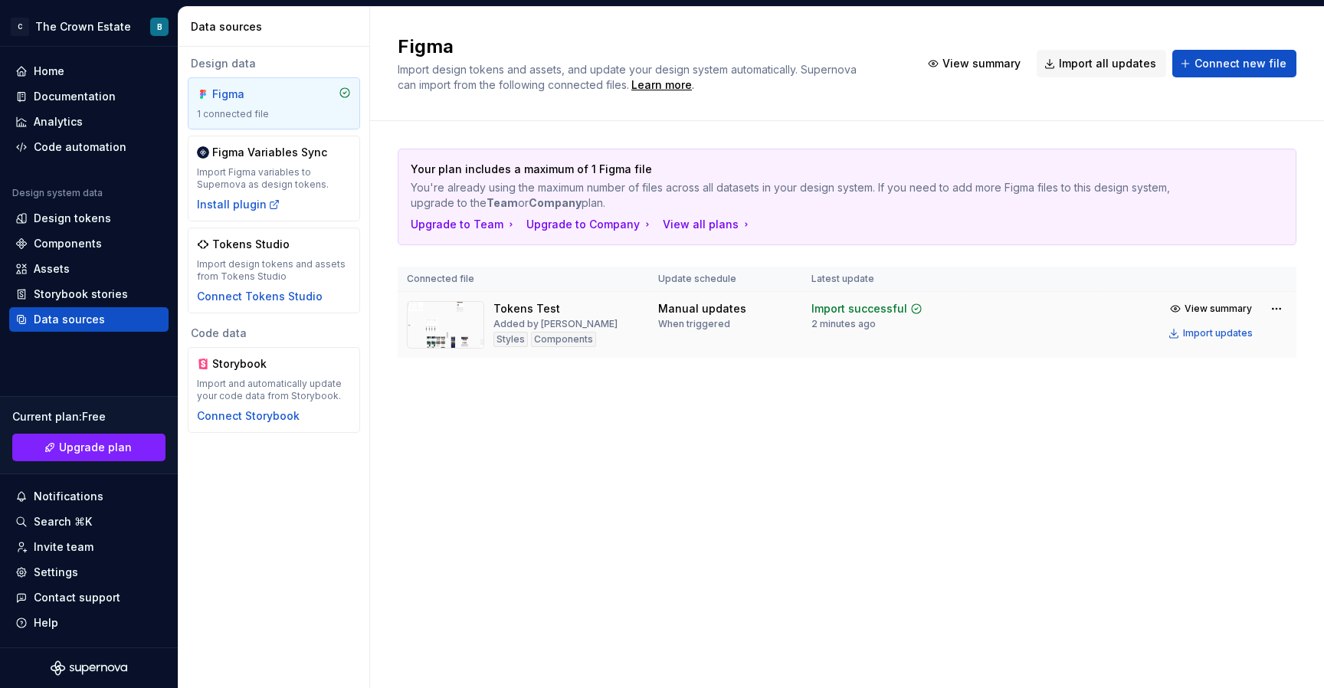
click at [512, 342] on div "Styles" at bounding box center [510, 339] width 34 height 15
click at [511, 335] on div "Styles" at bounding box center [510, 339] width 34 height 15
click at [1202, 315] on button "View summary" at bounding box center [1211, 308] width 96 height 21
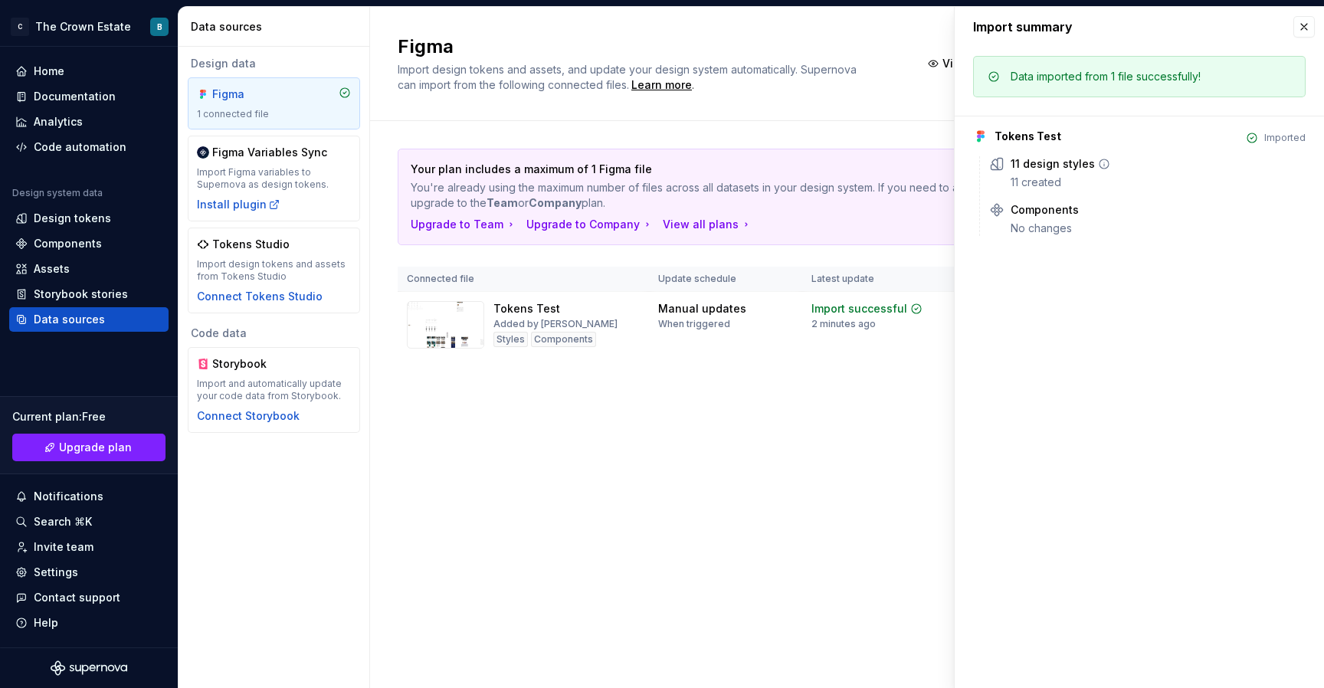
click at [1032, 164] on div "11 design styles" at bounding box center [1052, 163] width 84 height 15
click at [1100, 165] on icon at bounding box center [1104, 164] width 12 height 12
click at [1100, 163] on icon at bounding box center [1104, 164] width 12 height 12
click at [726, 384] on div "Your plan includes a maximum of 1 Figma file You're already using the maximum n…" at bounding box center [847, 268] width 898 height 295
click at [245, 201] on div "Install plugin" at bounding box center [238, 204] width 83 height 15
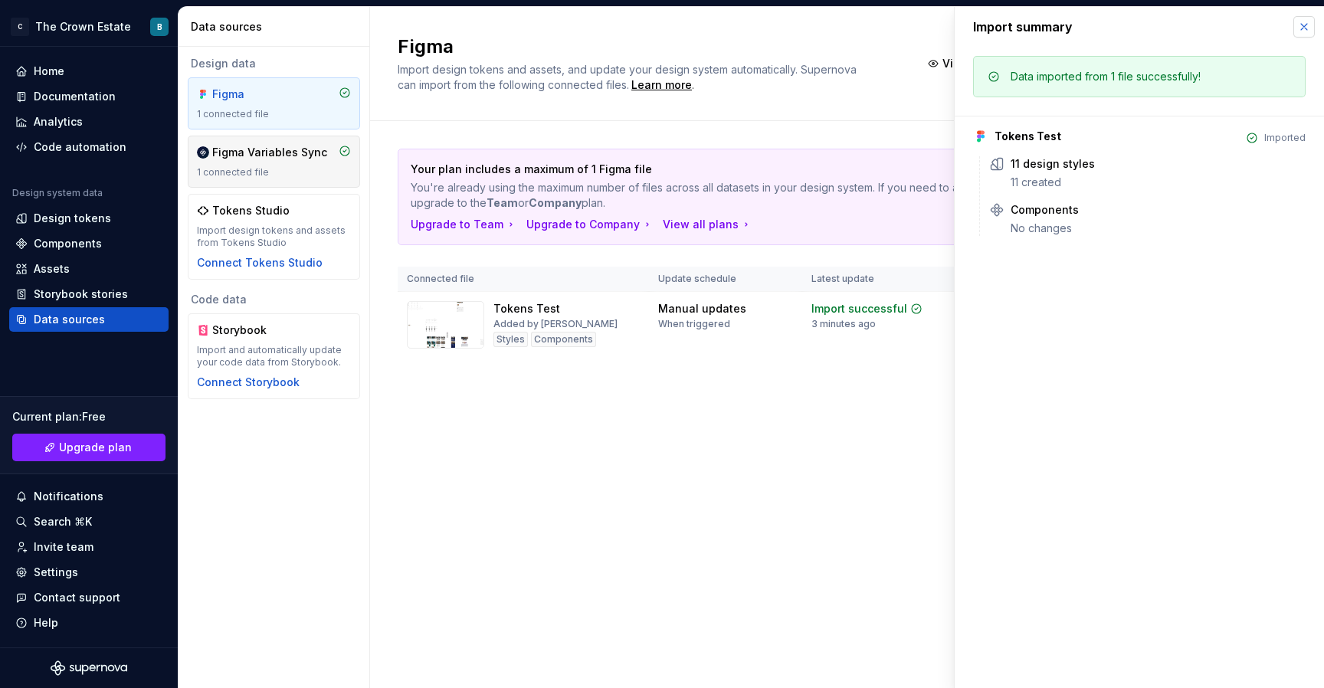
click at [1305, 32] on button "button" at bounding box center [1303, 26] width 21 height 21
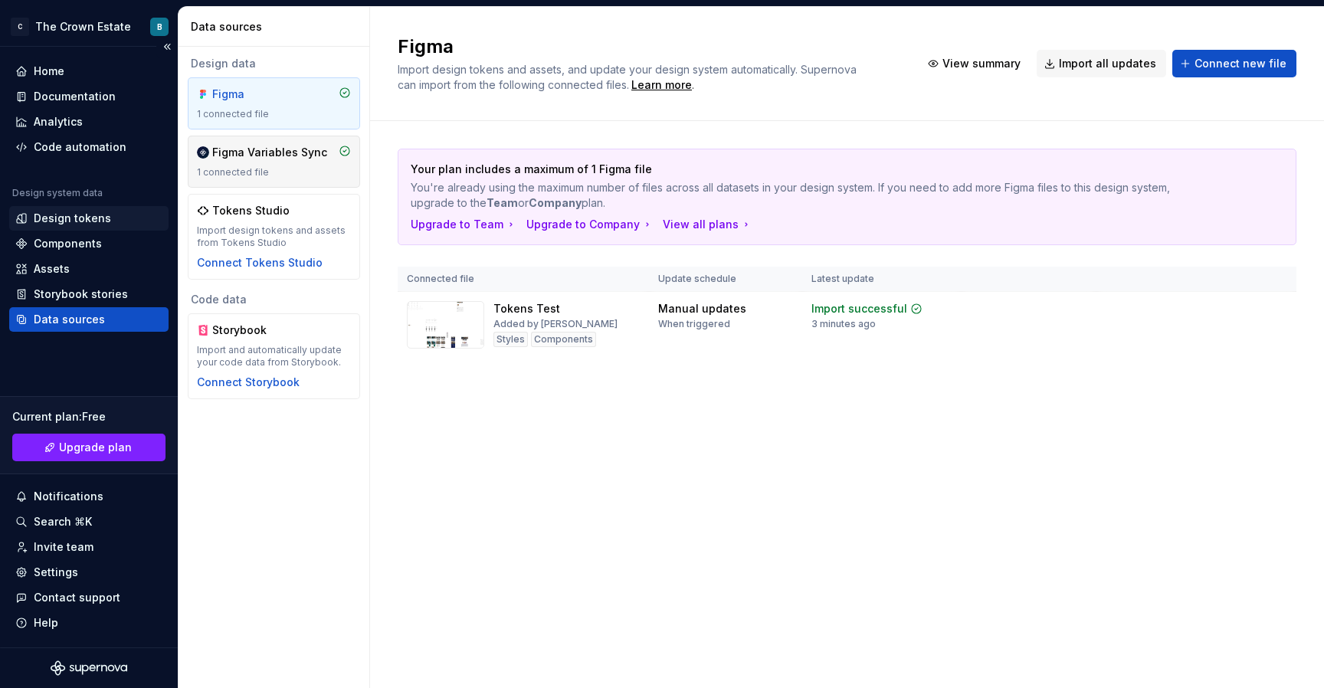
click at [77, 217] on div "Design tokens" at bounding box center [72, 218] width 77 height 15
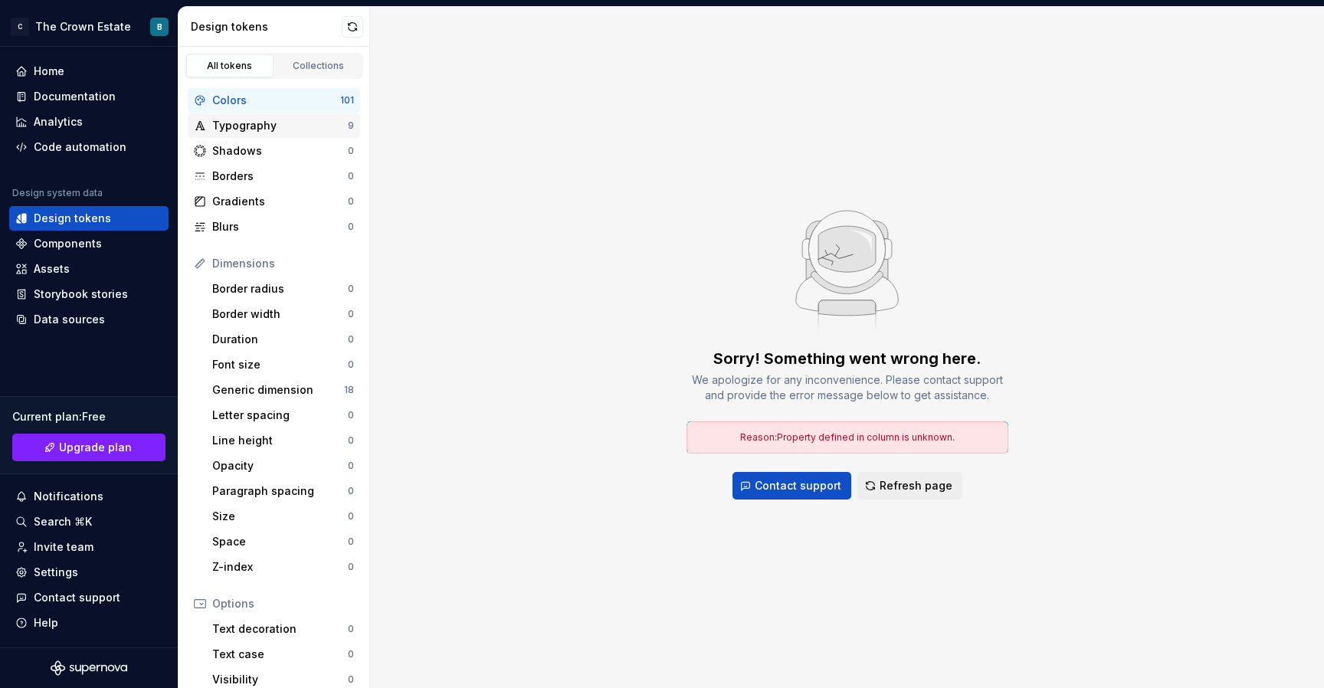
click at [263, 120] on div "Typography" at bounding box center [280, 125] width 136 height 15
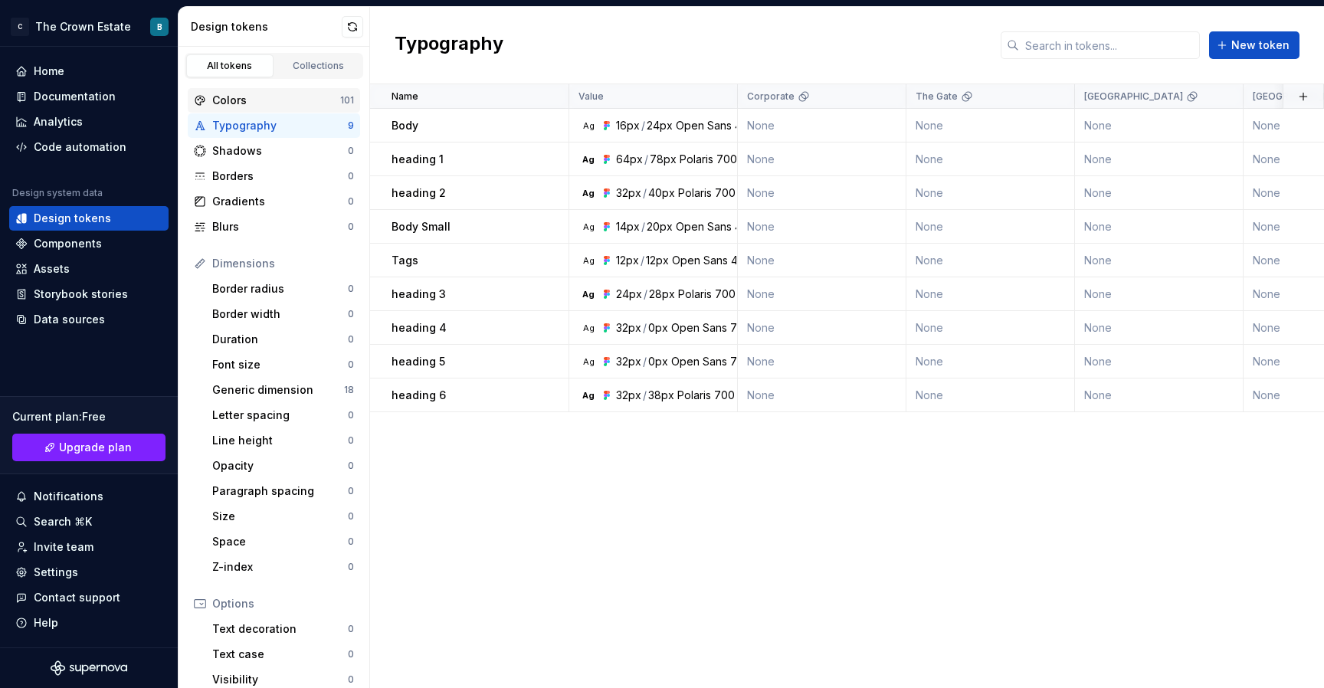
click at [266, 97] on div "Colors" at bounding box center [276, 100] width 128 height 15
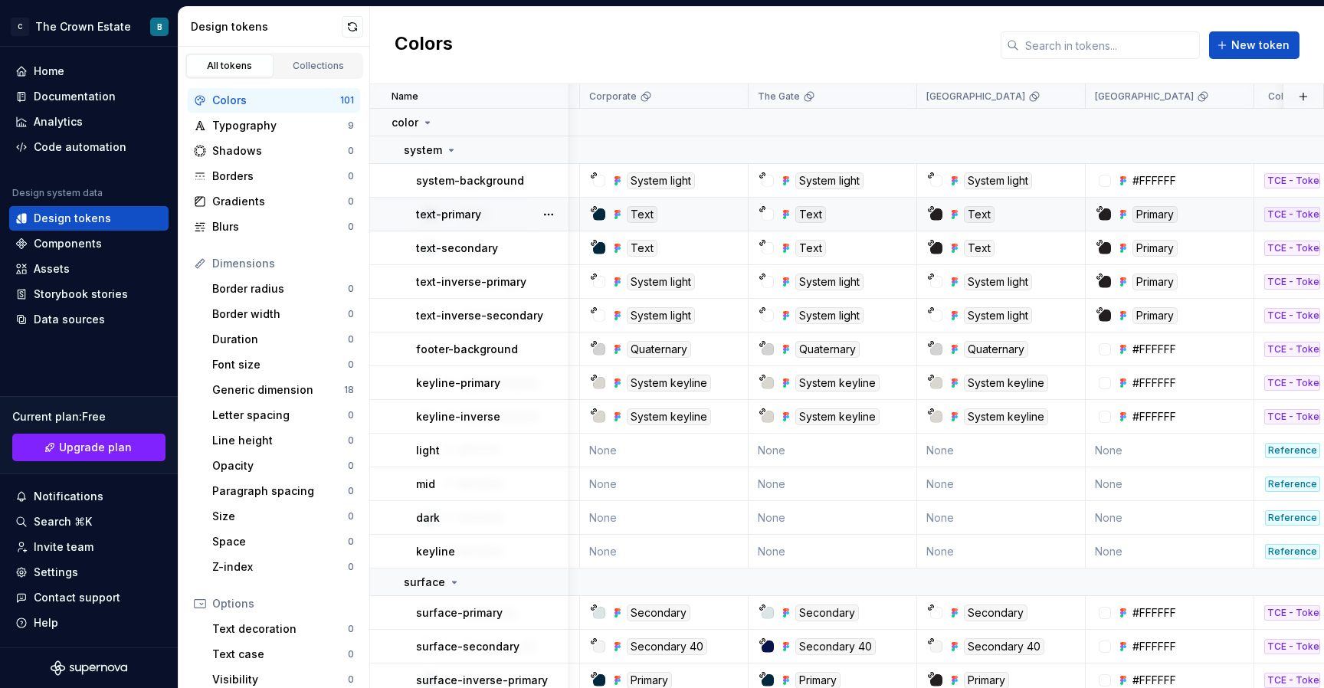
scroll to position [0, 139]
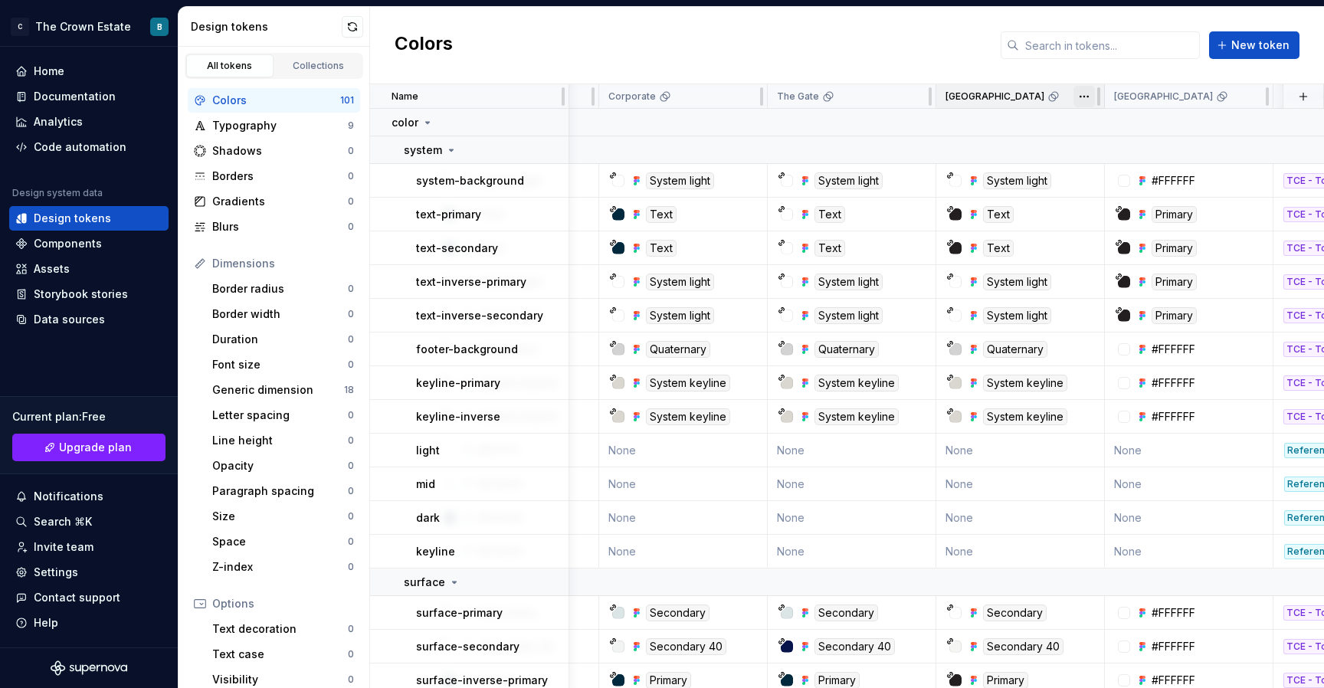
click at [1082, 100] on html "C The Crown Estate B Home Documentation Analytics Code automation Design system…" at bounding box center [662, 344] width 1324 height 688
click at [1065, 72] on html "C The Crown Estate B Home Documentation Analytics Code automation Design system…" at bounding box center [662, 344] width 1324 height 688
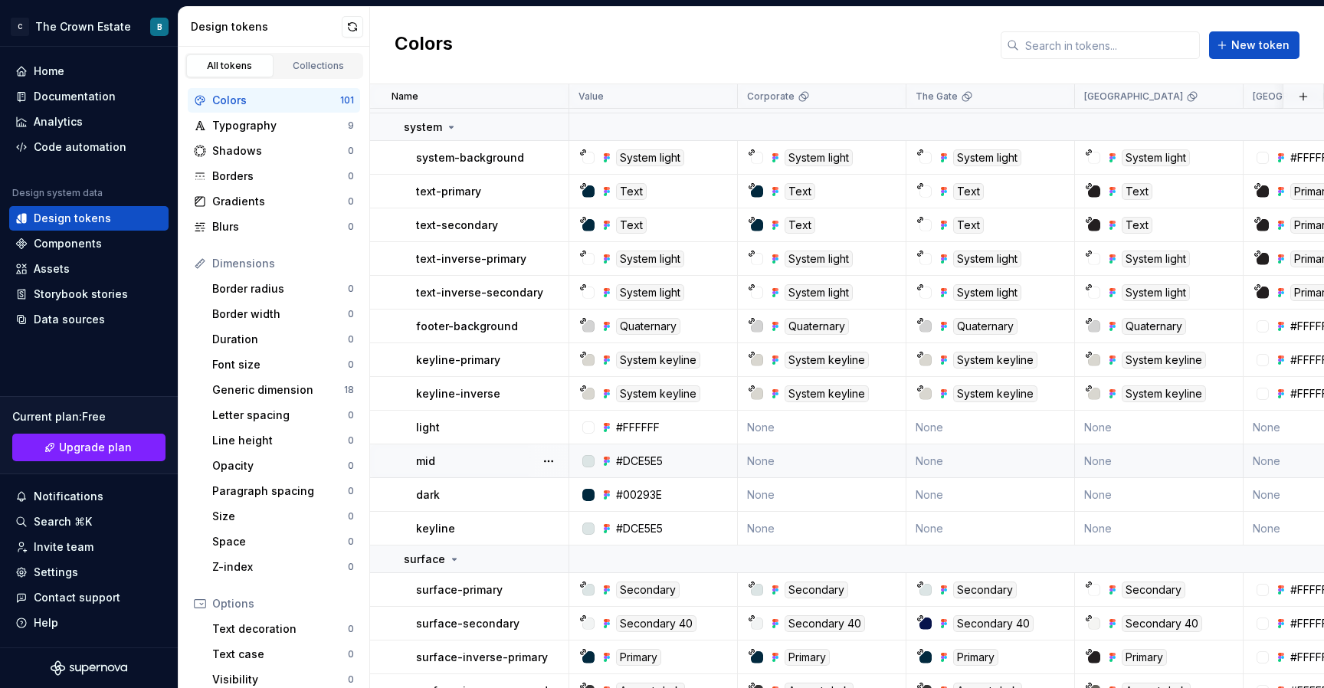
scroll to position [0, 0]
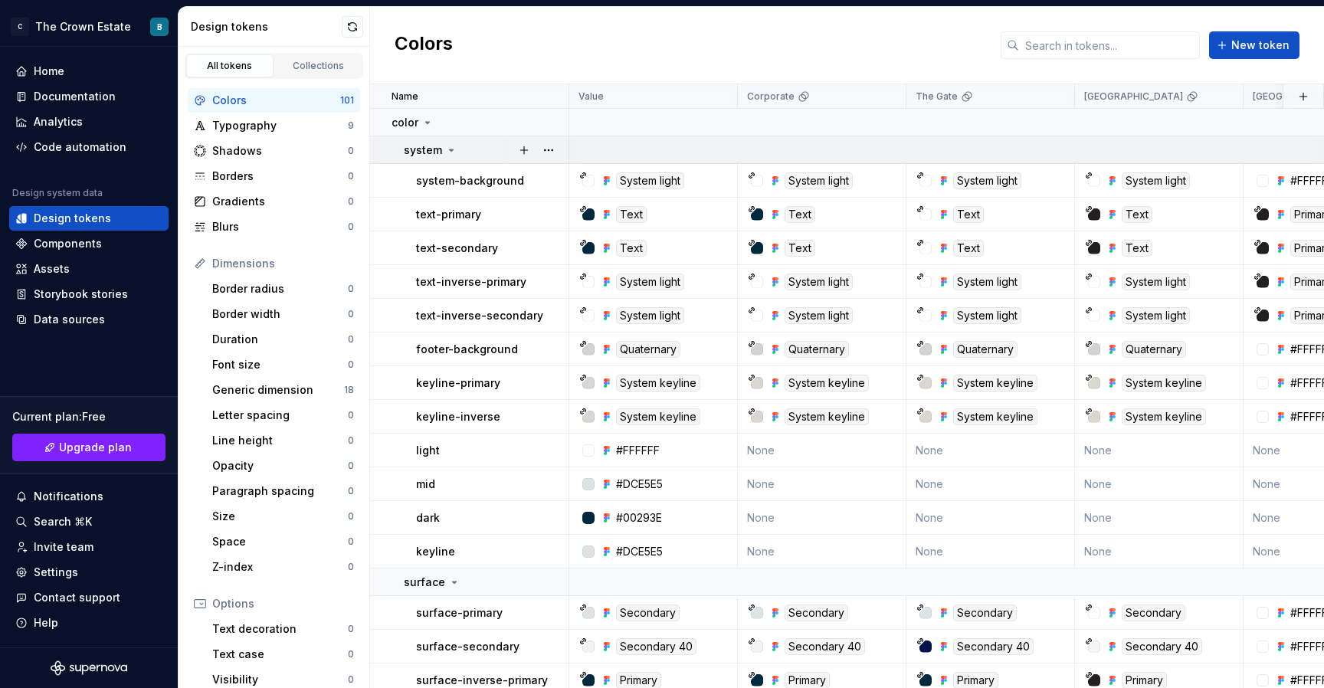
click at [452, 150] on icon at bounding box center [451, 150] width 12 height 12
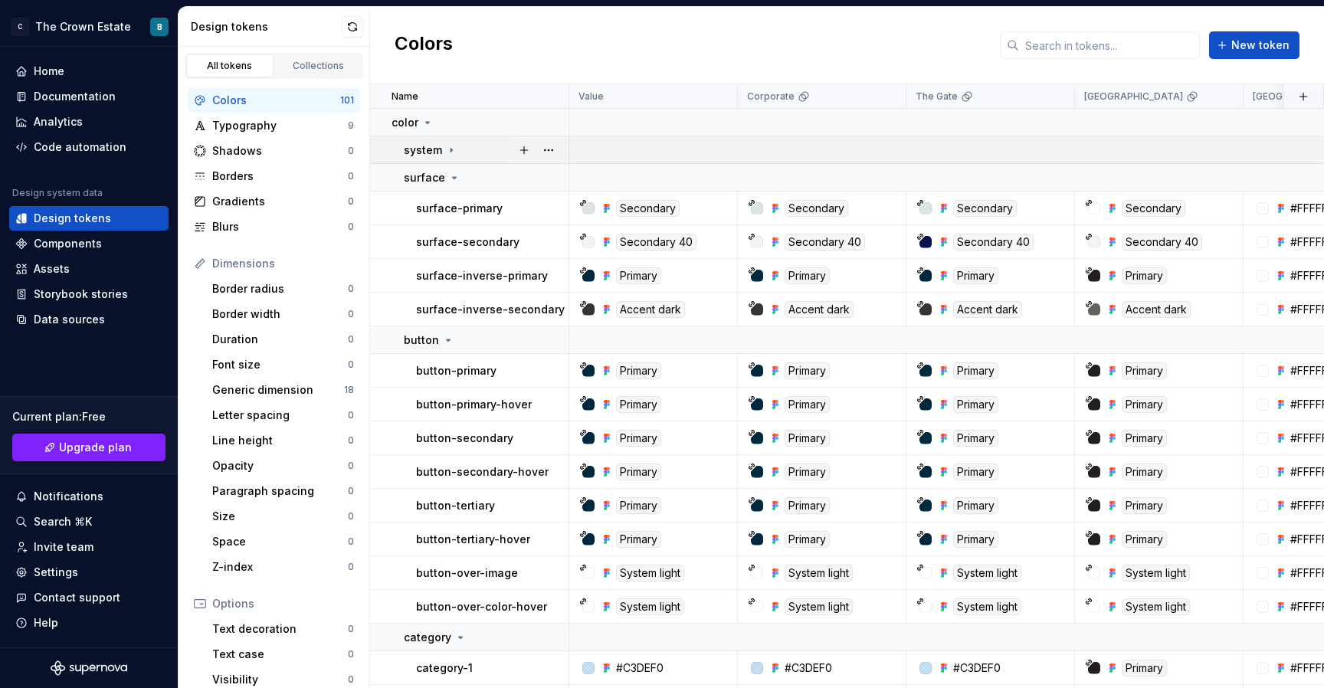
click at [452, 150] on icon at bounding box center [451, 150] width 12 height 12
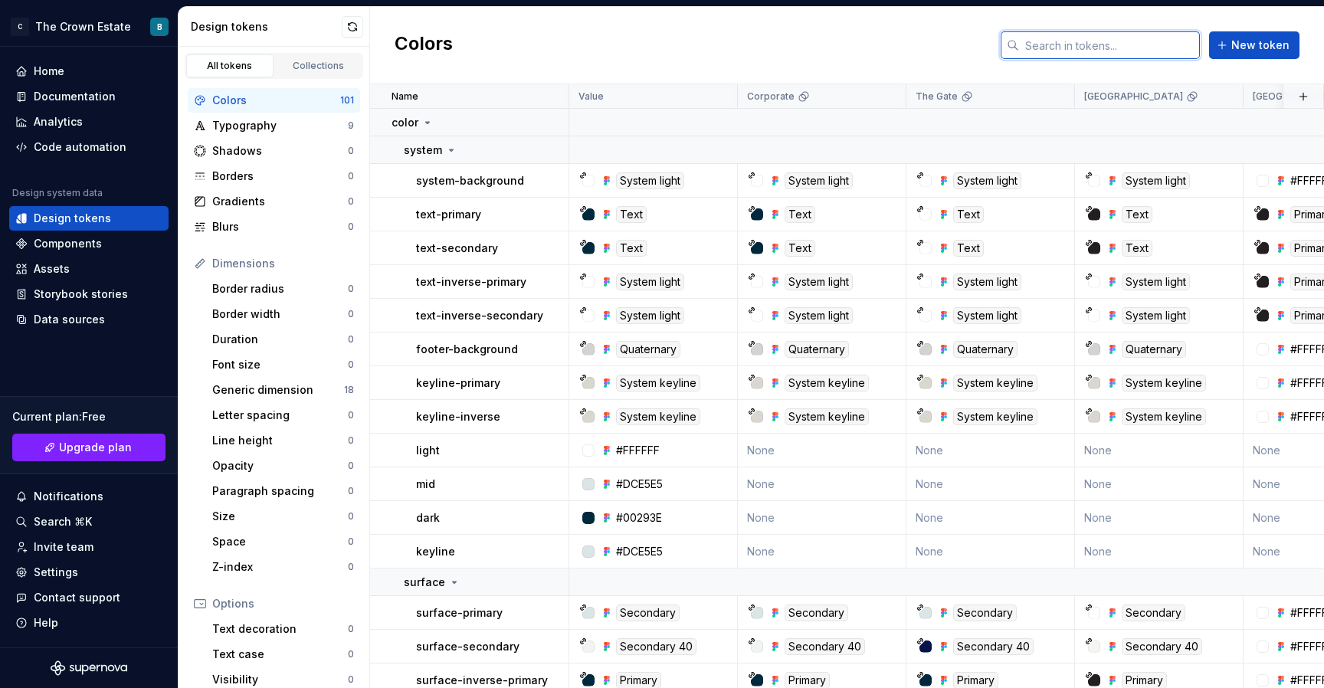
drag, startPoint x: 1025, startPoint y: 41, endPoint x: 1052, endPoint y: 41, distance: 27.6
click at [1052, 41] on input "text" at bounding box center [1109, 45] width 181 height 28
click at [437, 38] on h2 "Colors" at bounding box center [423, 45] width 58 height 28
drag, startPoint x: 440, startPoint y: 40, endPoint x: 404, endPoint y: 40, distance: 35.2
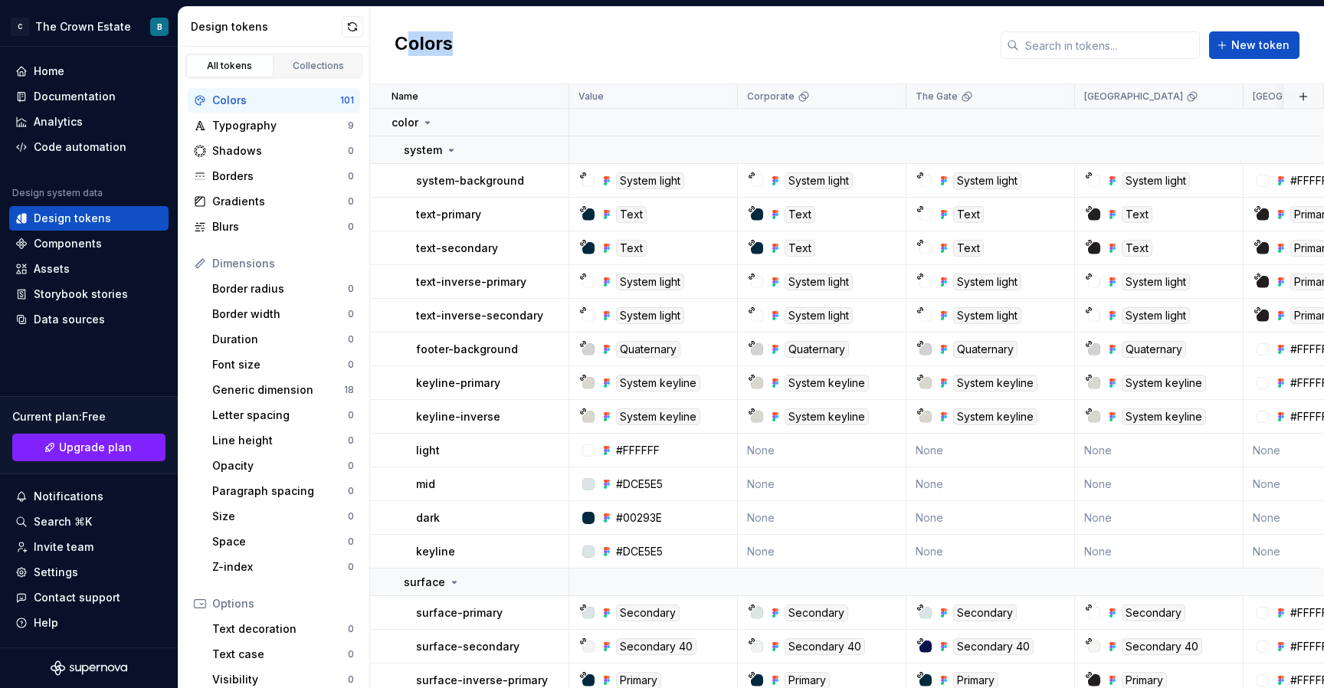
click at [404, 40] on h2 "Colors" at bounding box center [423, 45] width 58 height 28
click at [315, 60] on div "Collections" at bounding box center [318, 66] width 77 height 12
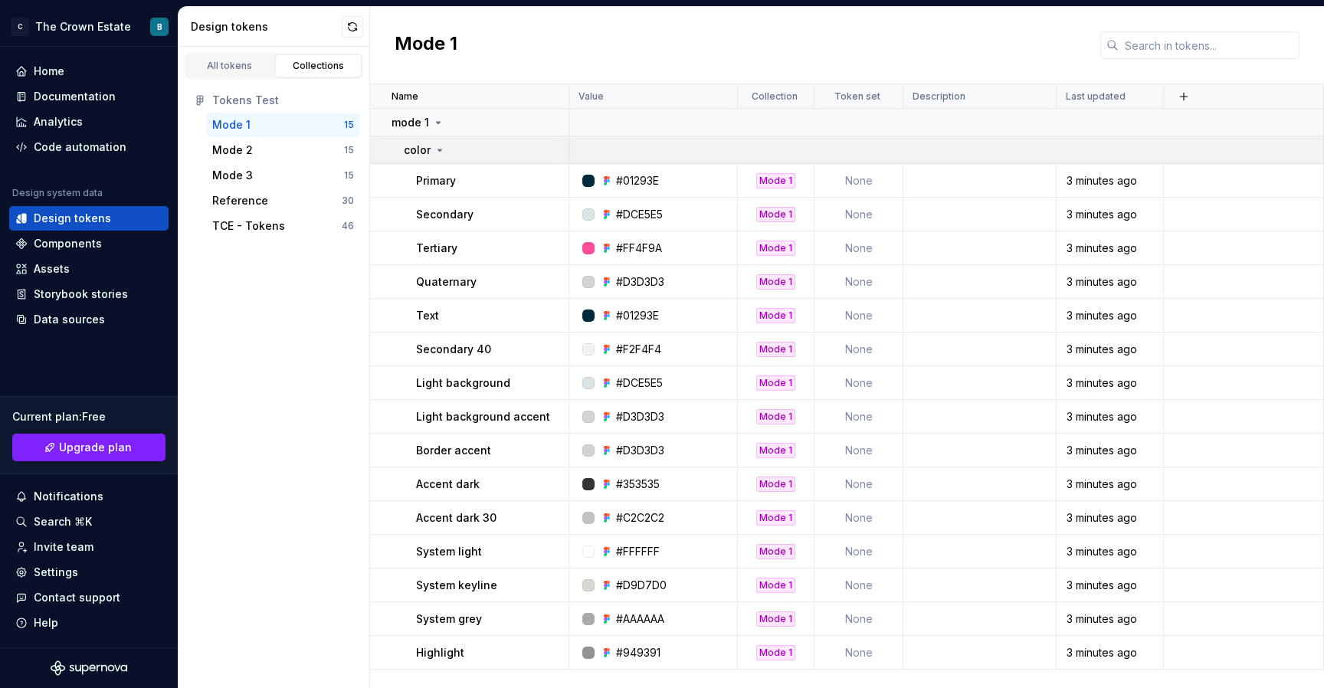
click at [437, 146] on icon at bounding box center [440, 150] width 12 height 12
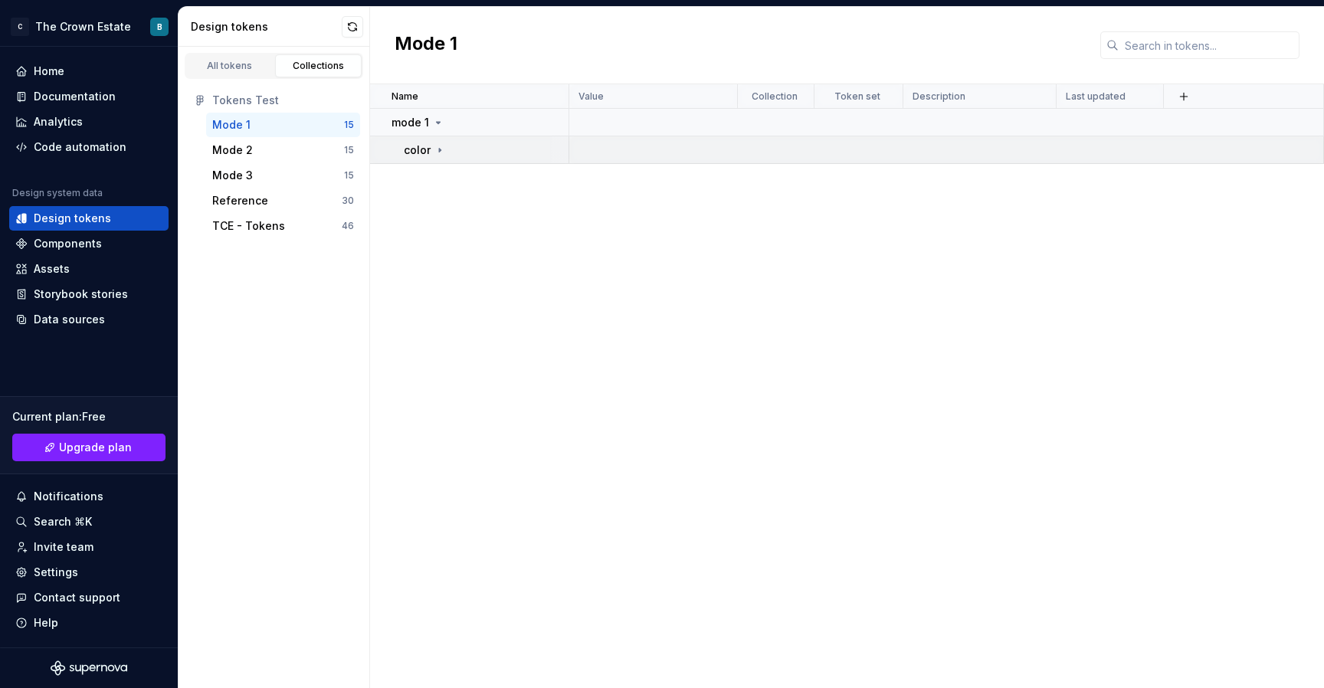
click at [439, 155] on icon at bounding box center [440, 150] width 12 height 12
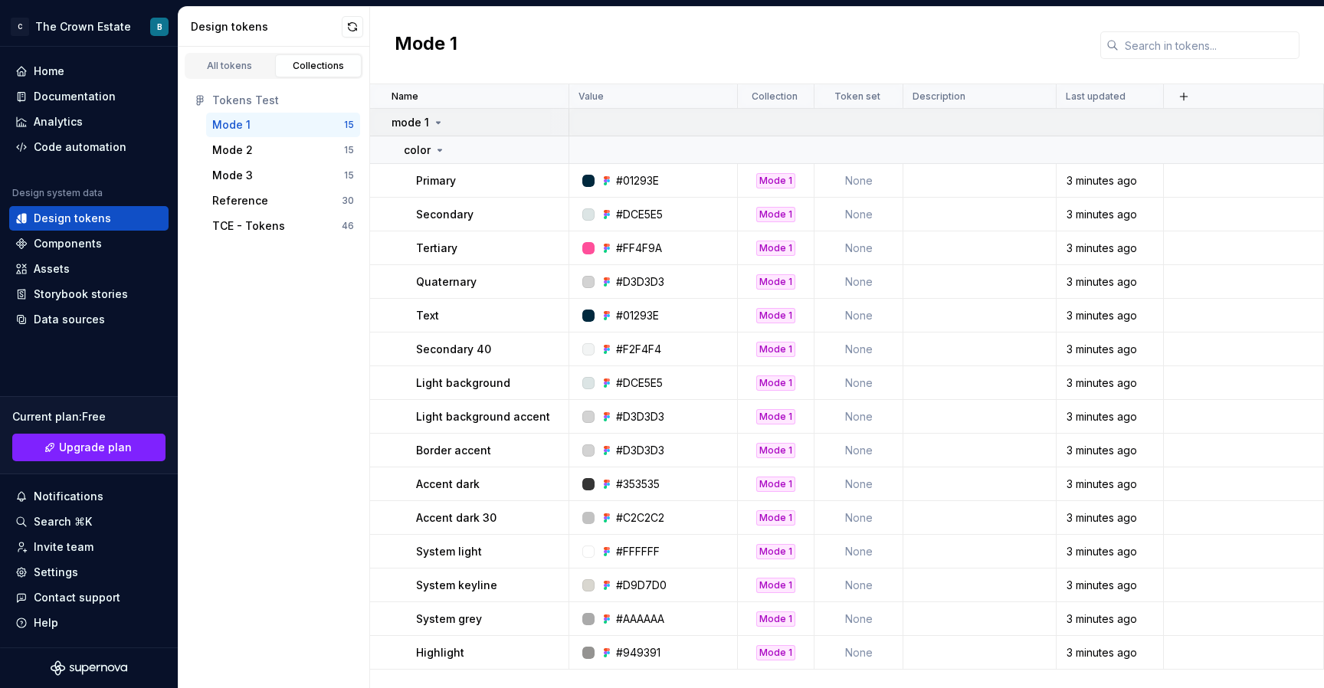
click at [436, 126] on icon at bounding box center [438, 122] width 12 height 12
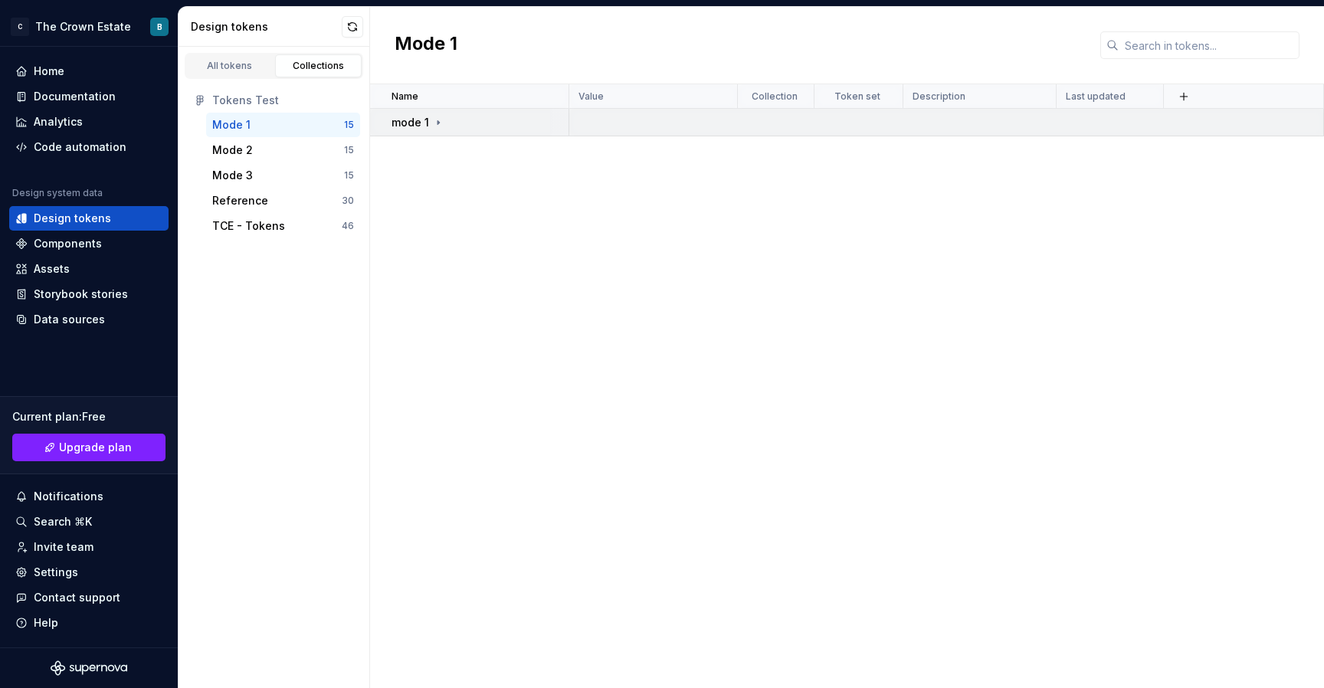
click at [434, 126] on icon at bounding box center [438, 122] width 12 height 12
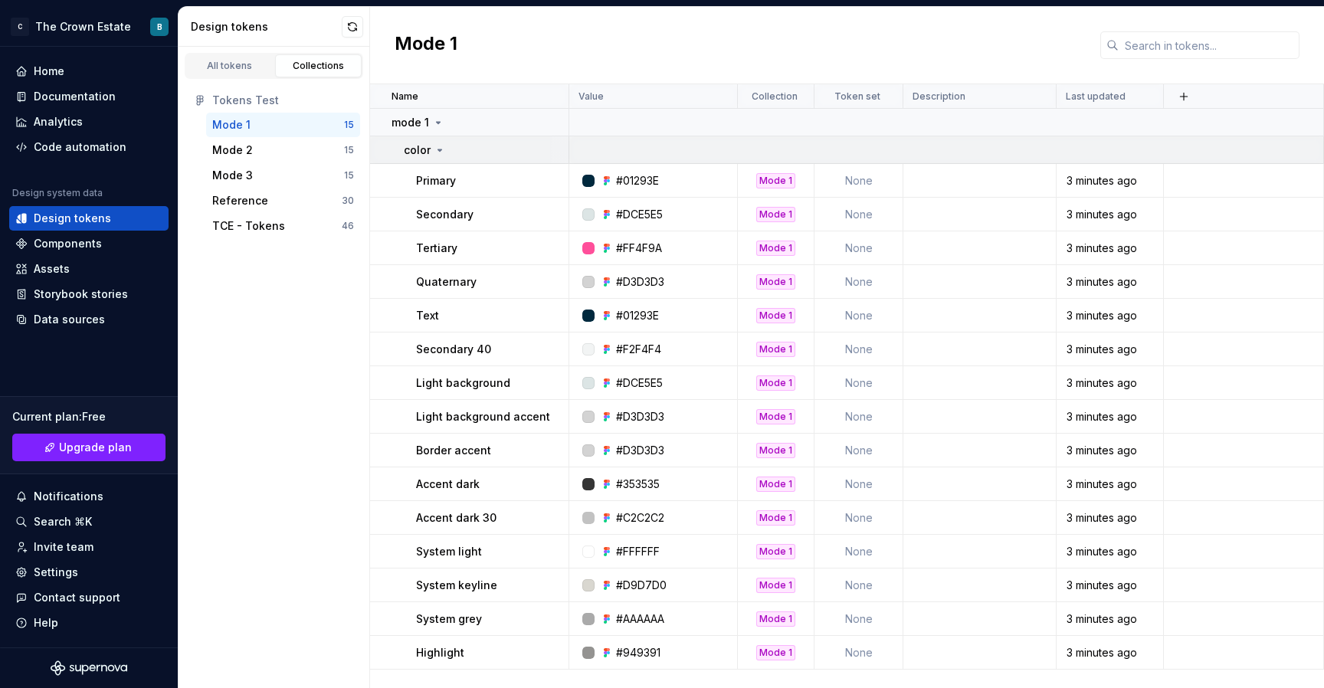
click at [440, 146] on icon at bounding box center [440, 150] width 12 height 12
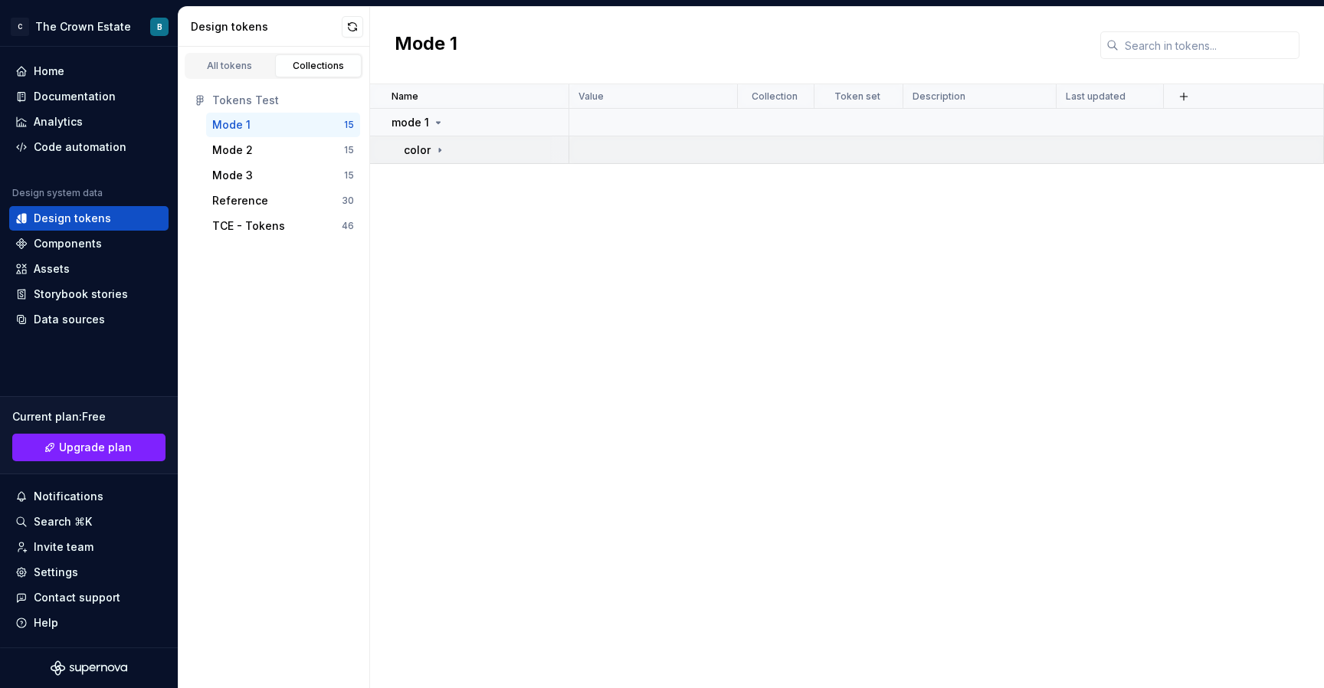
click at [438, 146] on icon at bounding box center [440, 150] width 12 height 12
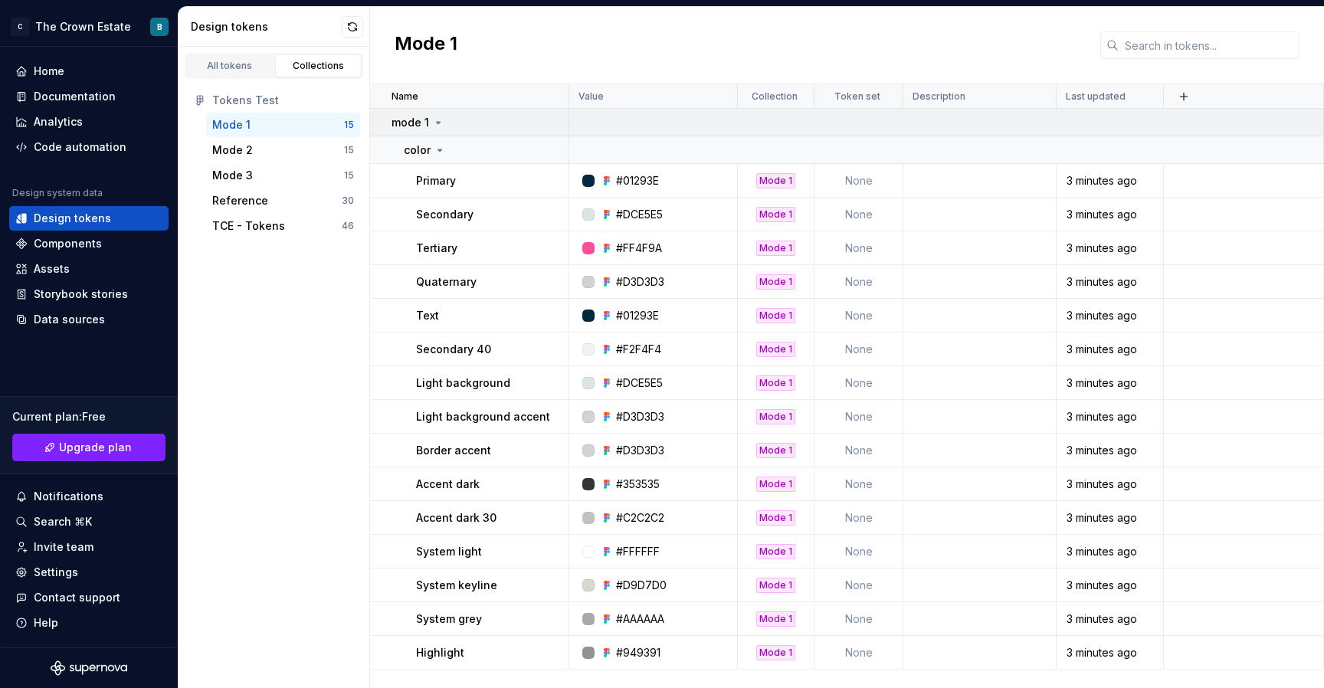
click at [432, 123] on icon at bounding box center [438, 122] width 12 height 12
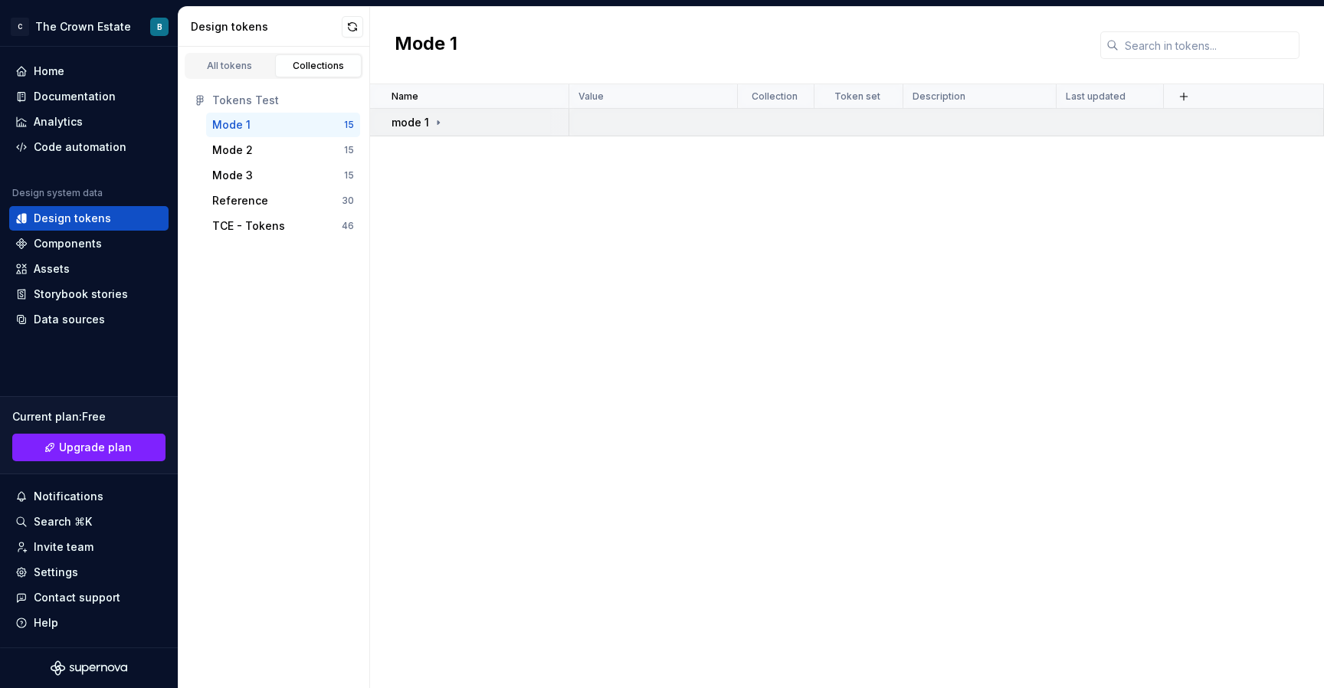
click at [432, 123] on icon at bounding box center [438, 122] width 12 height 12
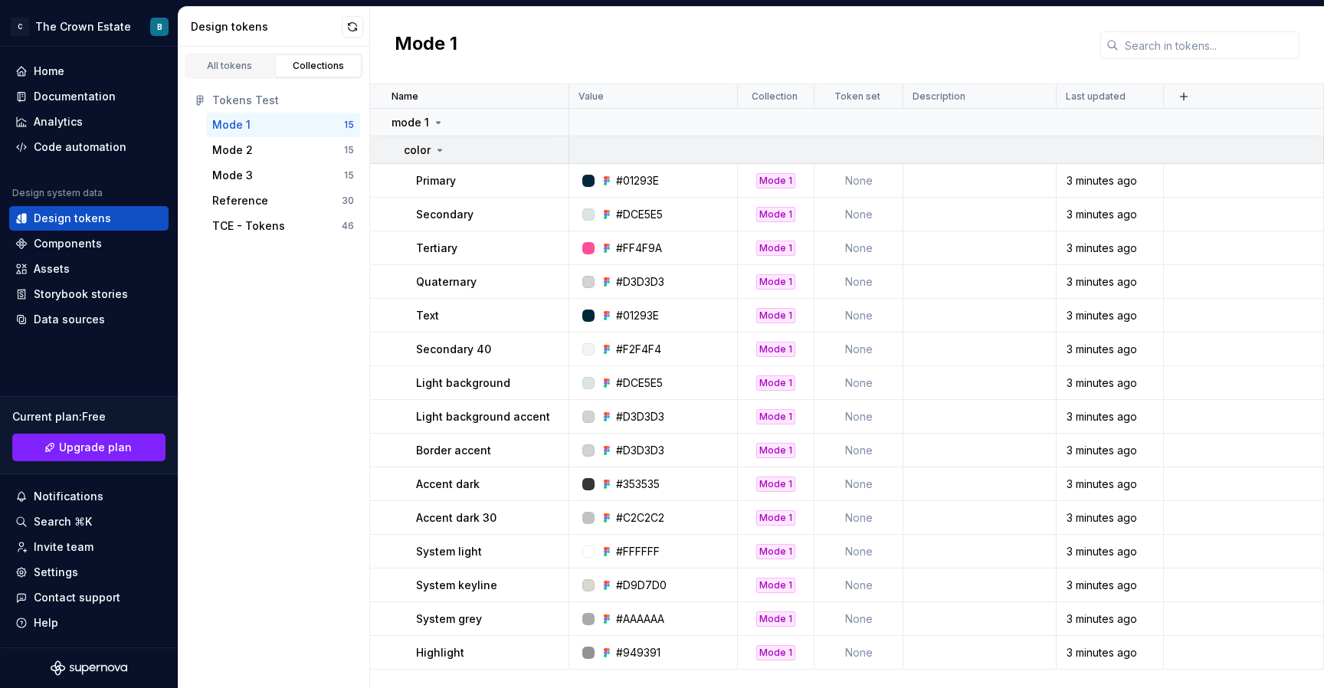
click at [439, 146] on icon at bounding box center [440, 150] width 12 height 12
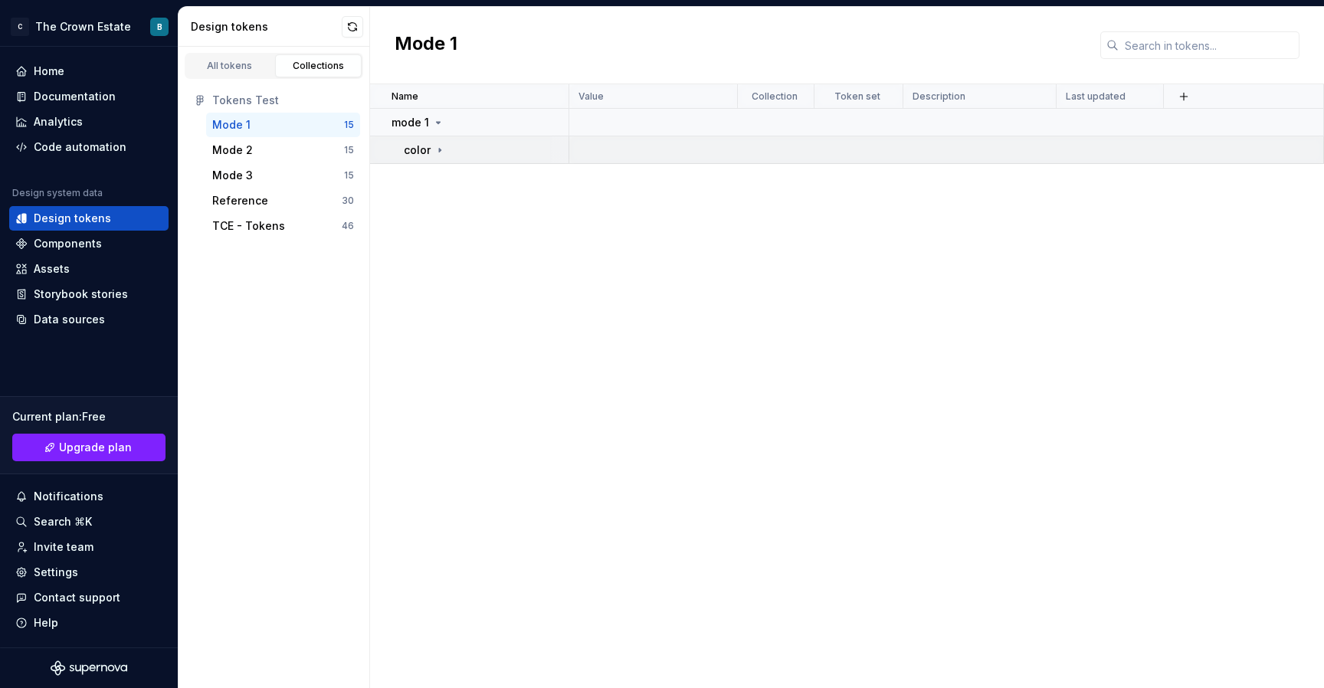
click at [439, 146] on icon at bounding box center [440, 150] width 12 height 12
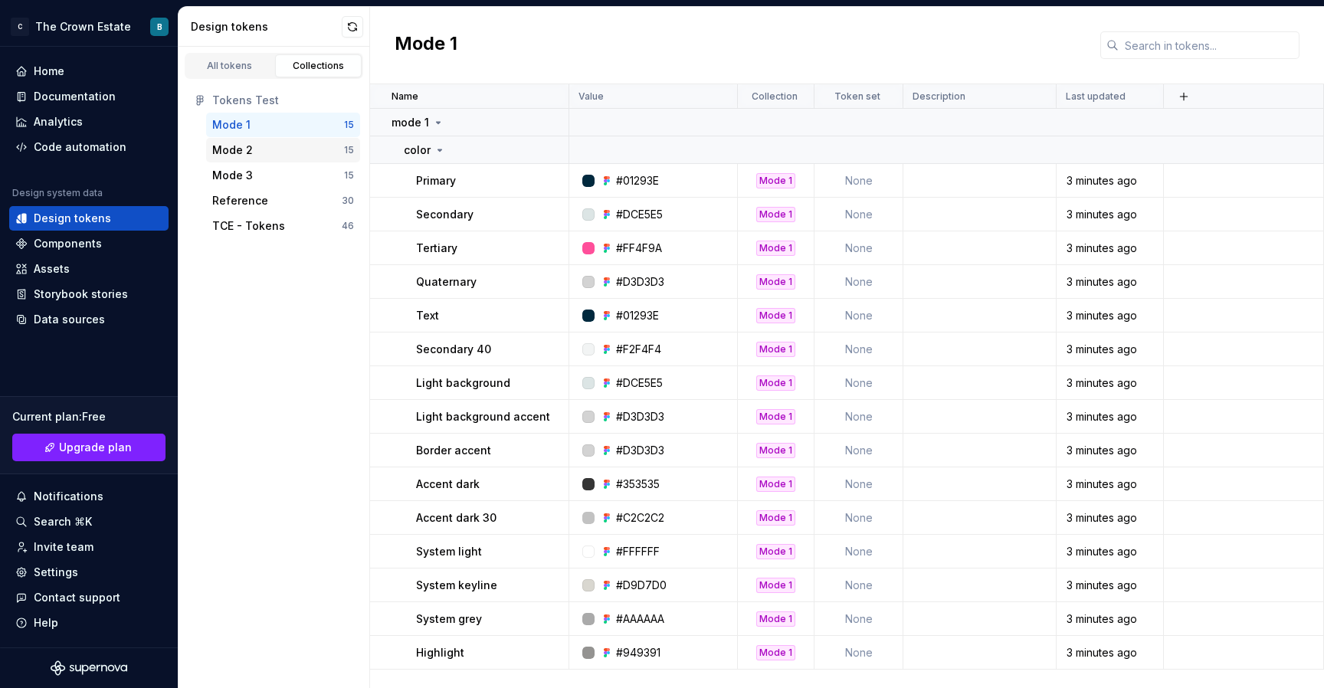
click at [284, 144] on div "Mode 2" at bounding box center [278, 149] width 132 height 15
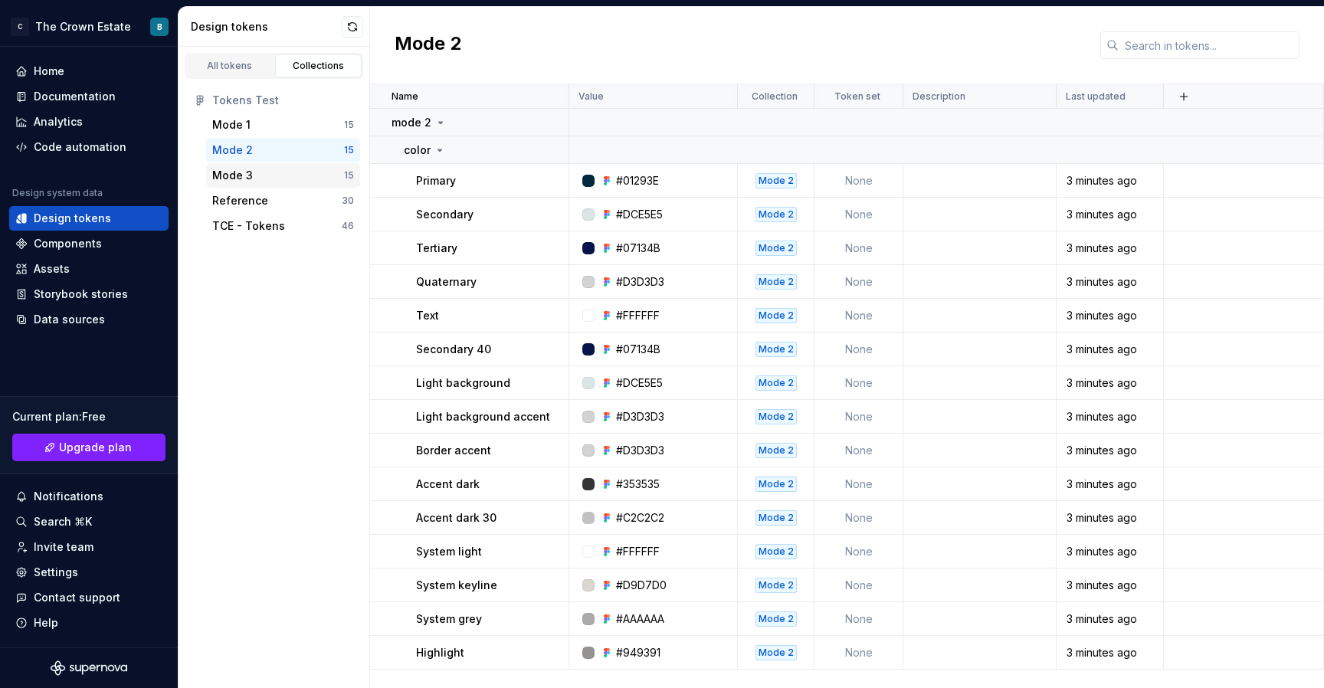
click at [286, 172] on div "Mode 3" at bounding box center [278, 175] width 132 height 15
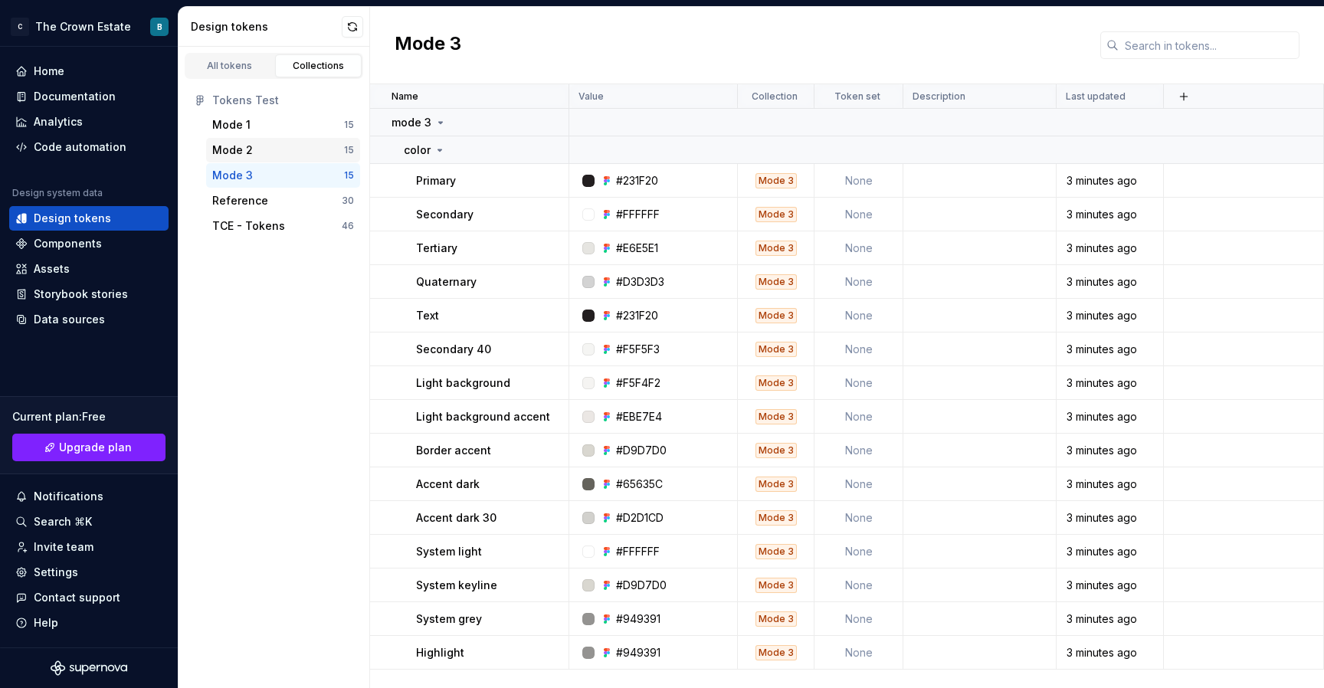
click at [290, 150] on div "Mode 2" at bounding box center [278, 149] width 132 height 15
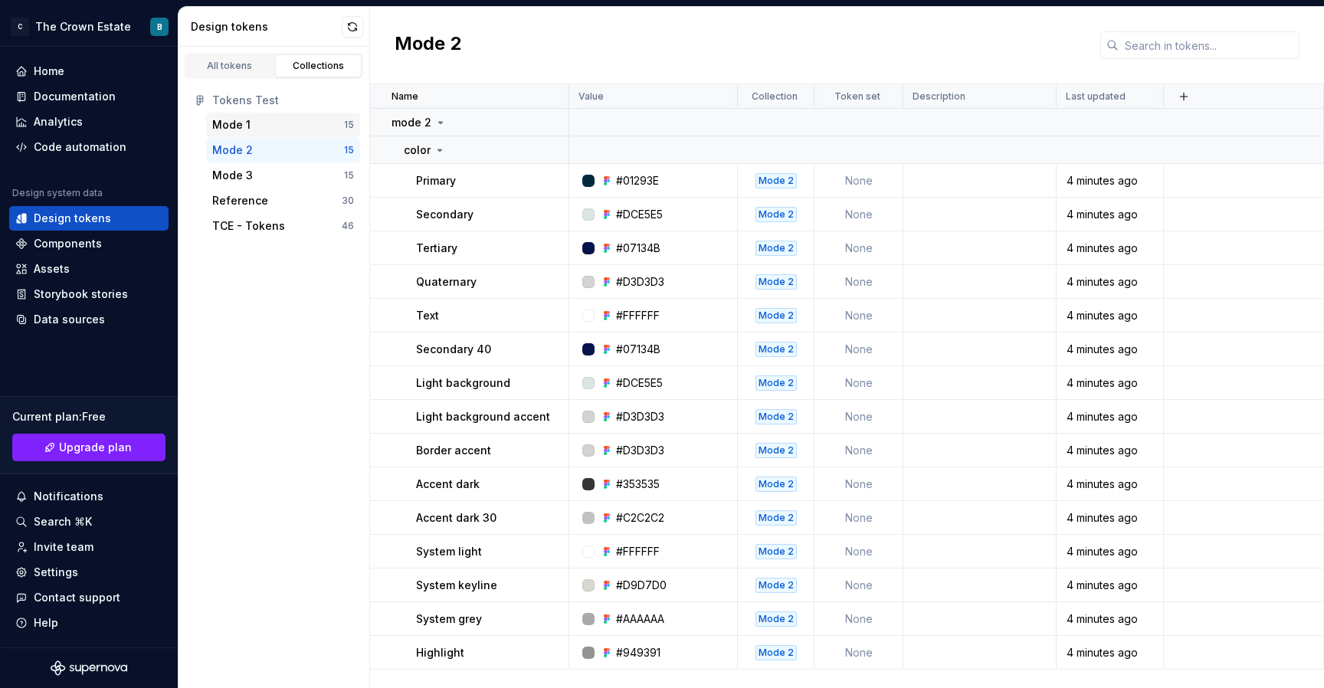
click at [290, 127] on div "Mode 1" at bounding box center [278, 124] width 132 height 15
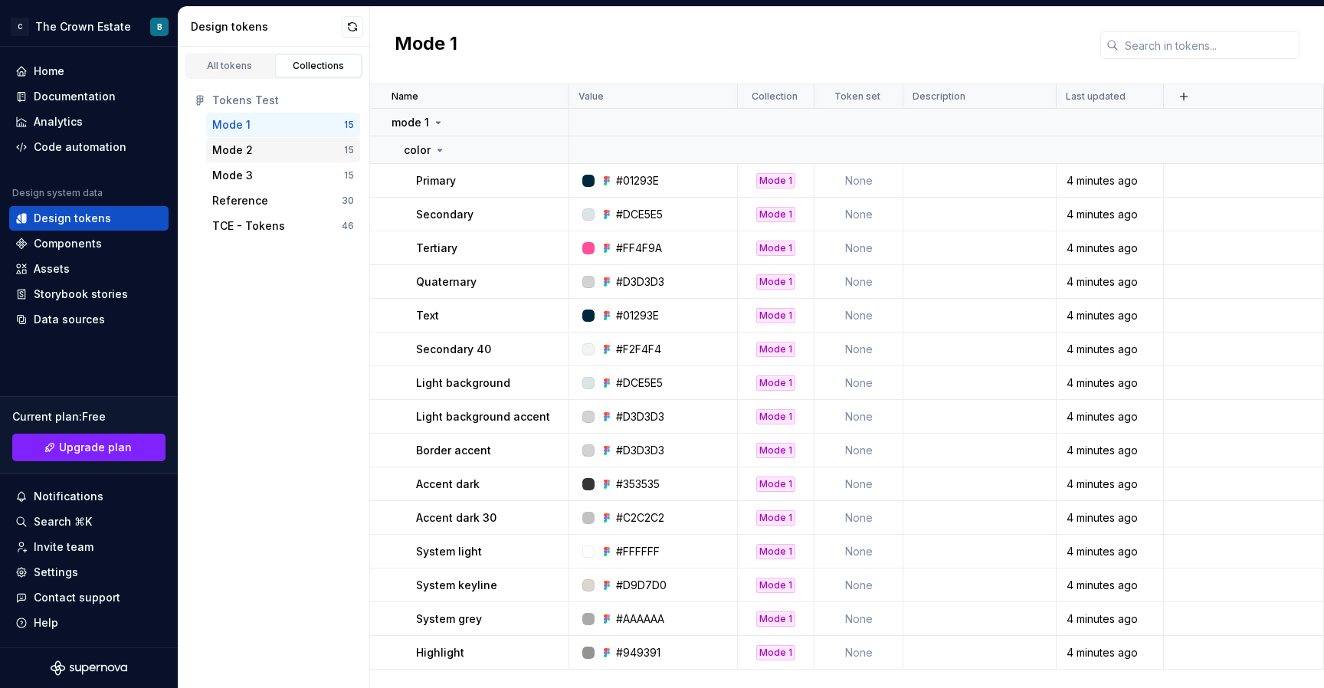
click at [293, 138] on div "Mode 2 15" at bounding box center [283, 150] width 154 height 25
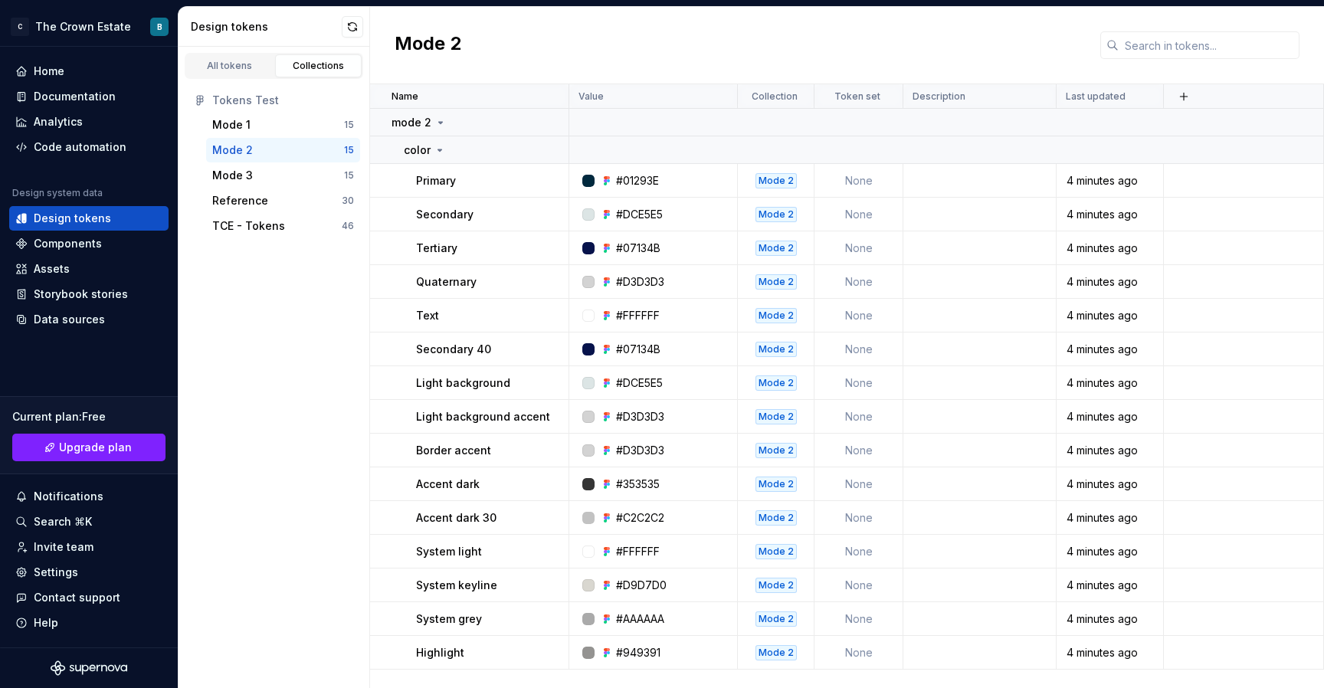
click at [295, 155] on div "Mode 2" at bounding box center [278, 149] width 132 height 15
click at [295, 167] on div "Mode 3 15" at bounding box center [283, 175] width 154 height 25
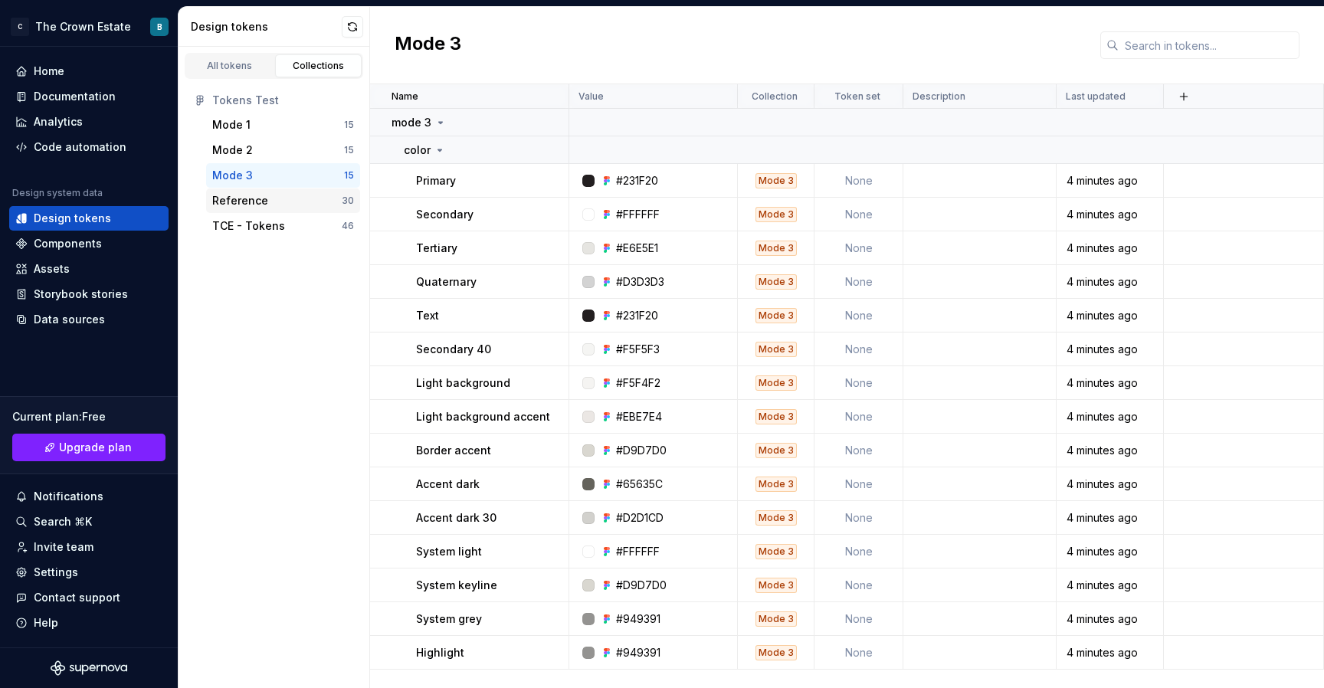
click at [299, 197] on div "Reference" at bounding box center [276, 200] width 129 height 15
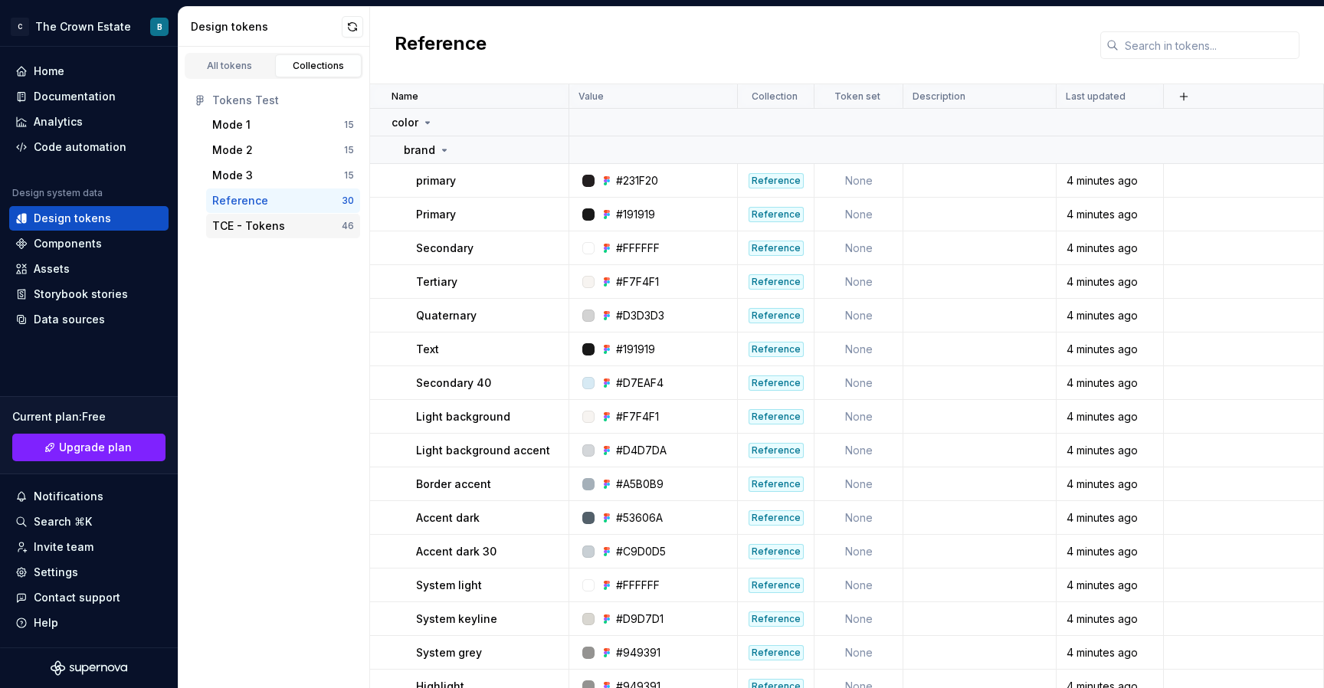
click at [299, 217] on div "TCE - Tokens 46" at bounding box center [283, 226] width 154 height 25
